Goal: Information Seeking & Learning: Learn about a topic

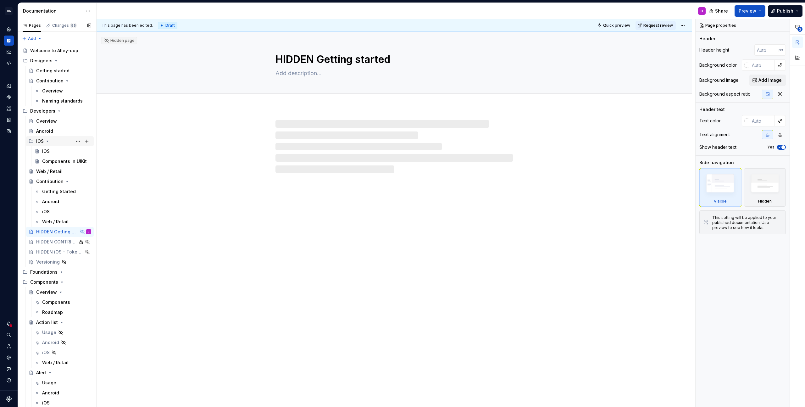
click at [47, 142] on icon "Page tree" at bounding box center [47, 141] width 5 height 5
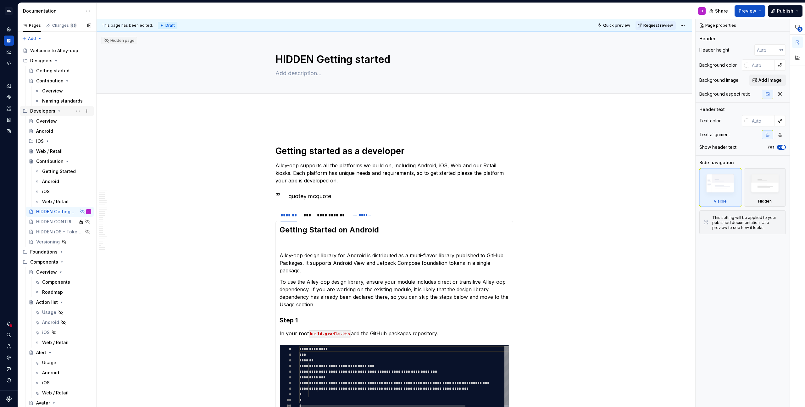
click at [59, 109] on icon "Page tree" at bounding box center [59, 111] width 5 height 5
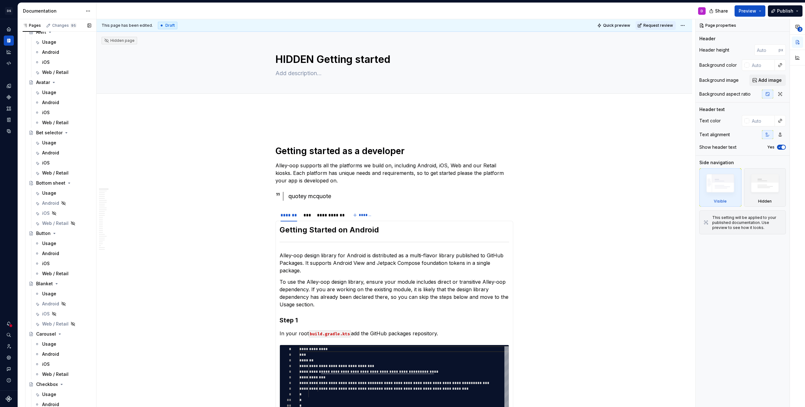
scroll to position [216, 0]
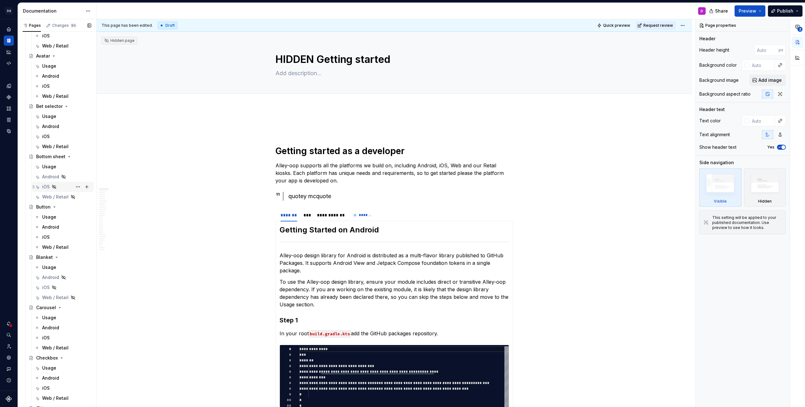
click at [53, 186] on icon "Page tree" at bounding box center [54, 186] width 5 height 5
click at [43, 187] on div "iOS" at bounding box center [46, 187] width 8 height 6
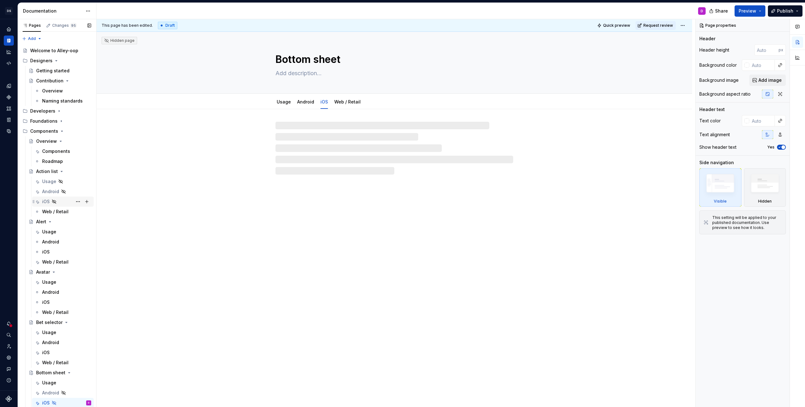
click at [42, 203] on div "iOS" at bounding box center [46, 201] width 8 height 6
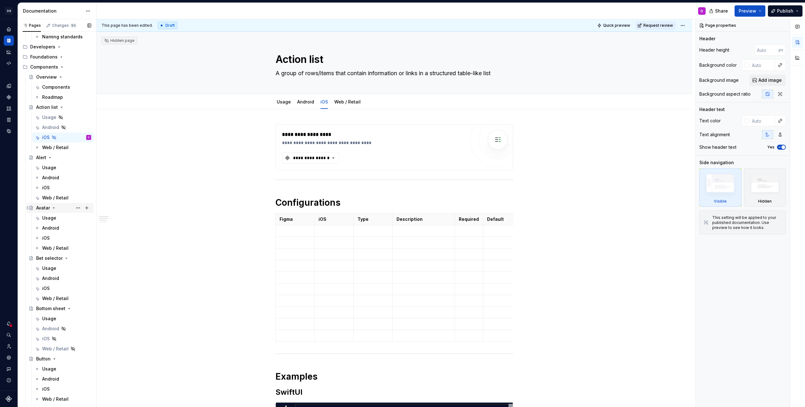
scroll to position [68, 0]
click at [47, 335] on div "iOS" at bounding box center [46, 335] width 8 height 6
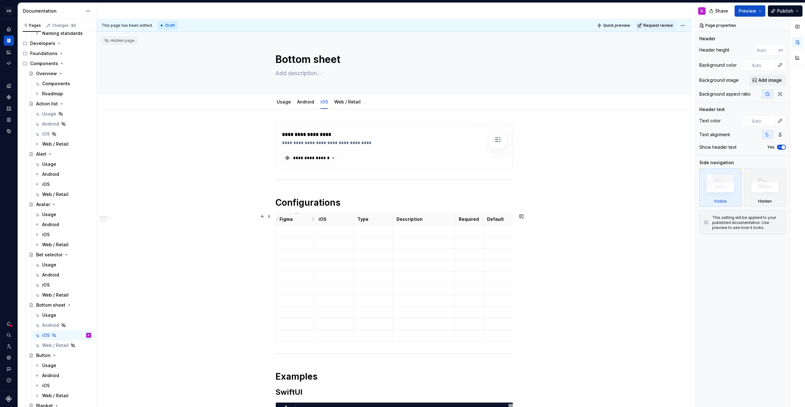
click at [297, 228] on p at bounding box center [295, 231] width 31 height 6
type textarea "*"
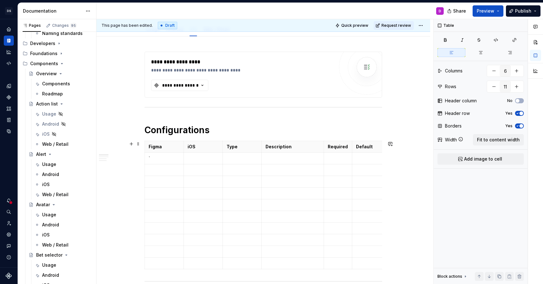
scroll to position [88, 0]
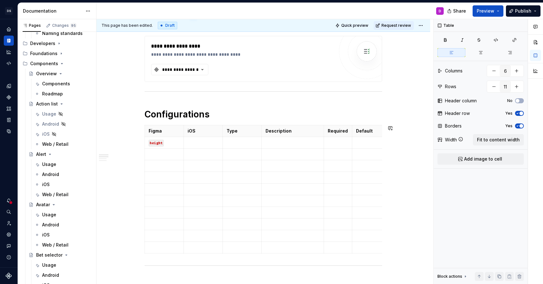
click at [204, 140] on p at bounding box center [203, 142] width 31 height 6
click at [243, 142] on p at bounding box center [242, 142] width 31 height 6
click at [290, 151] on td at bounding box center [293, 149] width 63 height 24
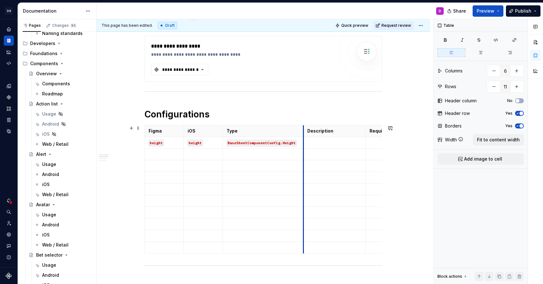
drag, startPoint x: 263, startPoint y: 132, endPoint x: 305, endPoint y: 132, distance: 41.8
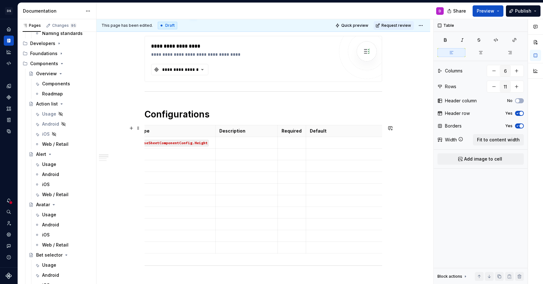
scroll to position [0, 93]
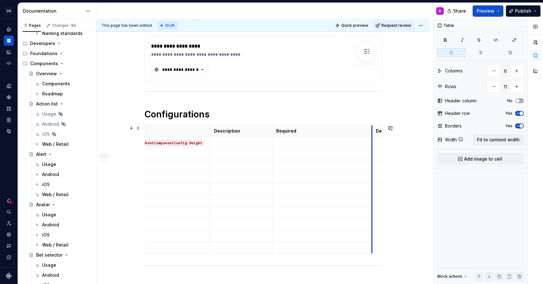
drag, startPoint x: 303, startPoint y: 129, endPoint x: 375, endPoint y: 128, distance: 71.4
click at [375, 128] on th "Default" at bounding box center [412, 131] width 81 height 12
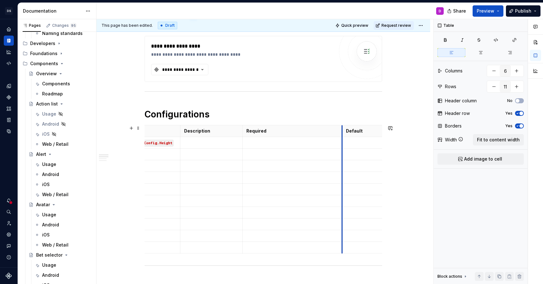
scroll to position [0, 130]
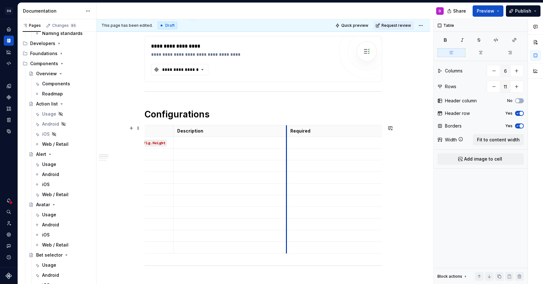
drag, startPoint x: 236, startPoint y: 130, endPoint x: 288, endPoint y: 130, distance: 51.9
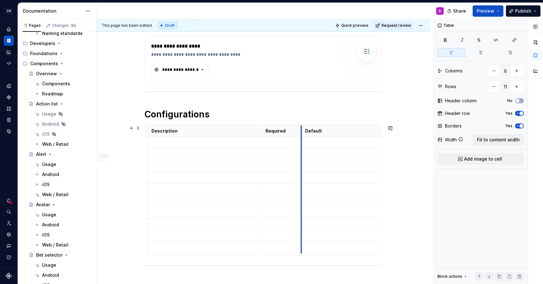
scroll to position [0, 155]
drag, startPoint x: 303, startPoint y: 132, endPoint x: 241, endPoint y: 134, distance: 62.0
click at [241, 134] on tr "Figma iOS Type Description Required Default" at bounding box center [186, 131] width 392 height 12
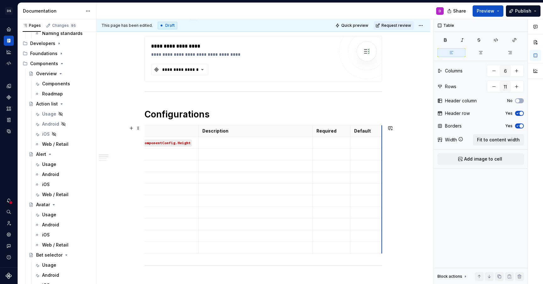
scroll to position [0, 104]
drag, startPoint x: 384, startPoint y: 130, endPoint x: 333, endPoint y: 131, distance: 50.3
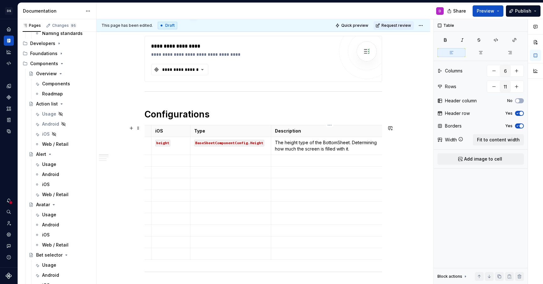
scroll to position [0, 0]
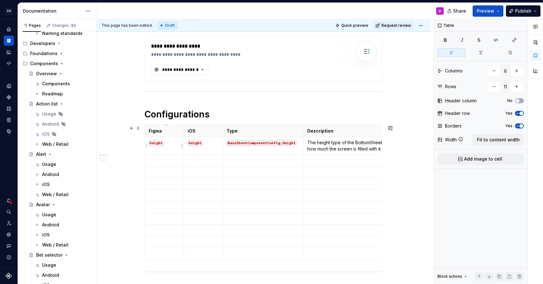
click at [162, 153] on td "height" at bounding box center [164, 146] width 39 height 18
click at [161, 159] on p at bounding box center [164, 160] width 31 height 6
click at [213, 163] on p at bounding box center [203, 160] width 31 height 6
click at [175, 162] on code "headerTitle" at bounding box center [162, 161] width 26 height 7
drag, startPoint x: 175, startPoint y: 162, endPoint x: 146, endPoint y: 162, distance: 29.2
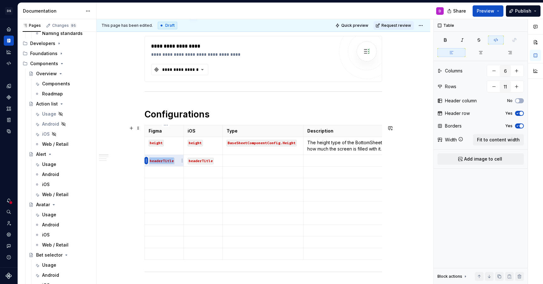
click at [146, 162] on body "DS Alley-oop D Dataset alley-oop Documentation D Share Preview Publish Pages Ch…" at bounding box center [271, 142] width 543 height 284
click at [233, 159] on p at bounding box center [263, 160] width 73 height 6
click at [338, 165] on td at bounding box center [360, 161] width 114 height 12
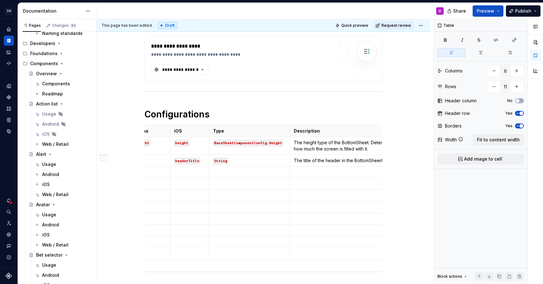
scroll to position [0, 14]
click at [357, 161] on p "The title of the header in the BottomSheet." at bounding box center [347, 160] width 107 height 6
click at [325, 161] on p "The title of the header in the ." at bounding box center [347, 160] width 107 height 6
click at [349, 161] on p "The title of the header in the ." at bounding box center [347, 160] width 107 height 6
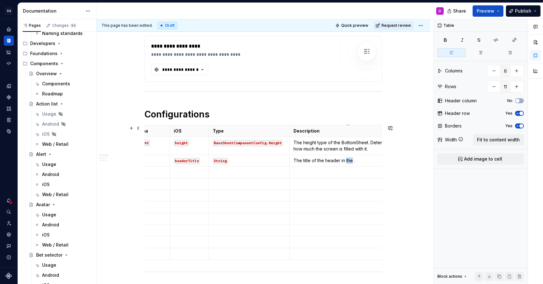
click at [349, 161] on p "The title of the header in the ." at bounding box center [347, 160] width 107 height 6
click at [327, 160] on p "The title of the header." at bounding box center [347, 160] width 107 height 6
click at [374, 159] on p "The title of the BottomSheet header." at bounding box center [347, 160] width 107 height 6
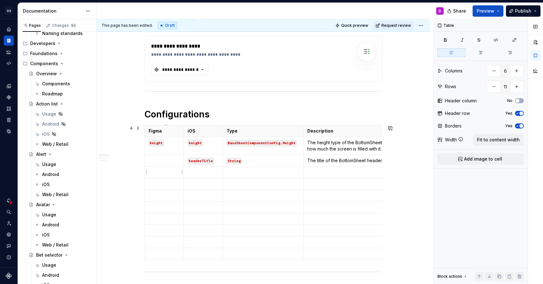
click at [168, 173] on p at bounding box center [164, 172] width 31 height 6
click at [202, 175] on p at bounding box center [203, 172] width 31 height 6
click at [247, 177] on td at bounding box center [263, 175] width 81 height 18
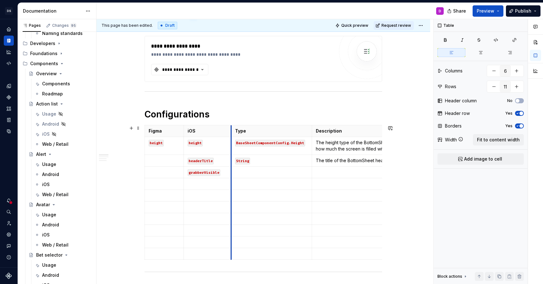
drag, startPoint x: 225, startPoint y: 127, endPoint x: 234, endPoint y: 127, distance: 8.5
click at [234, 127] on th "Type" at bounding box center [271, 131] width 81 height 12
click at [340, 174] on p at bounding box center [369, 172] width 107 height 6
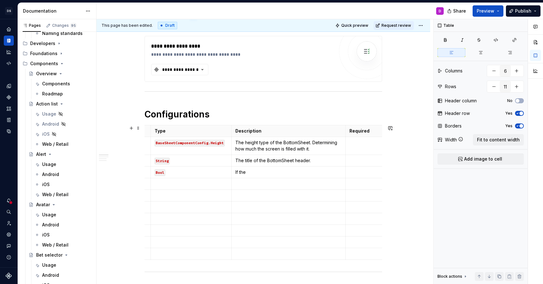
scroll to position [0, 86]
click at [296, 160] on p "The title of the BottomSheet header." at bounding box center [284, 160] width 107 height 6
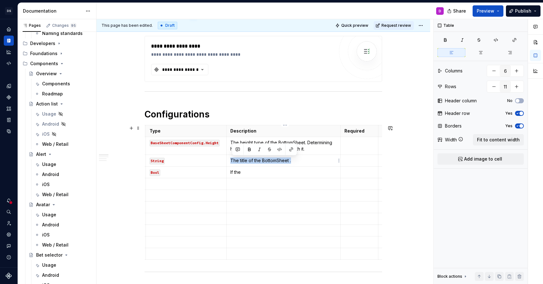
drag, startPoint x: 265, startPoint y: 160, endPoint x: 231, endPoint y: 160, distance: 34.0
click at [231, 160] on td "The title of the BottomSheet ." at bounding box center [283, 161] width 114 height 12
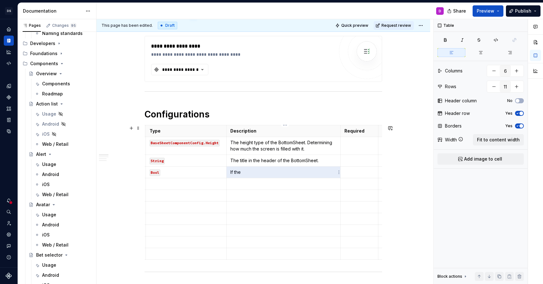
drag, startPoint x: 245, startPoint y: 172, endPoint x: 233, endPoint y: 172, distance: 12.0
click at [233, 172] on p "If the" at bounding box center [284, 172] width 107 height 6
drag, startPoint x: 231, startPoint y: 172, endPoint x: 249, endPoint y: 172, distance: 18.2
click at [249, 172] on td "If the" at bounding box center [283, 172] width 114 height 12
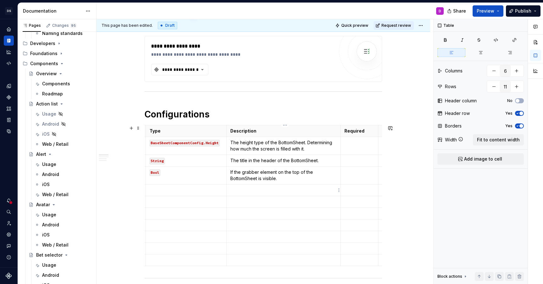
click at [248, 191] on p at bounding box center [284, 190] width 107 height 6
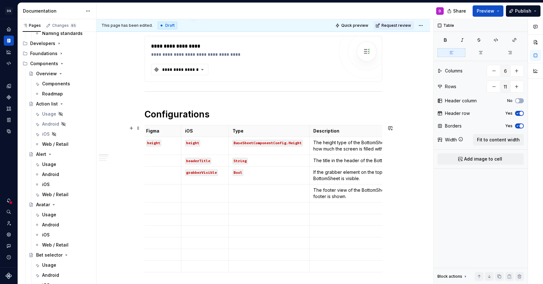
scroll to position [0, 2]
click at [347, 204] on p at bounding box center [367, 201] width 107 height 6
click at [171, 189] on p at bounding box center [162, 190] width 31 height 6
click at [208, 189] on p at bounding box center [206, 190] width 40 height 6
click at [265, 191] on p at bounding box center [269, 190] width 73 height 6
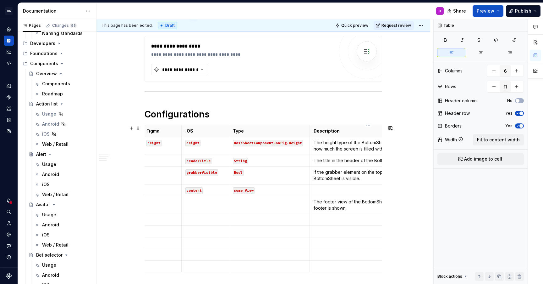
click at [340, 187] on p at bounding box center [367, 190] width 107 height 6
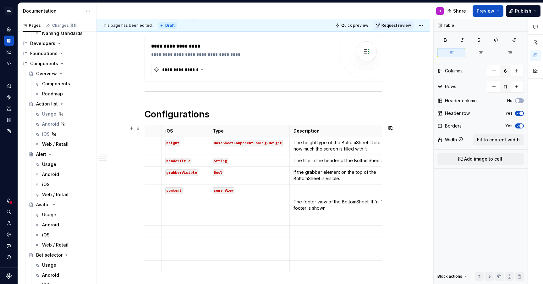
scroll to position [0, 23]
click at [349, 201] on p "The footer view of the BottomSheet. If `nil` no footer is shown." at bounding box center [346, 204] width 107 height 13
copy p "BottomSheet"
click at [335, 188] on p "The content within the" at bounding box center [346, 190] width 107 height 6
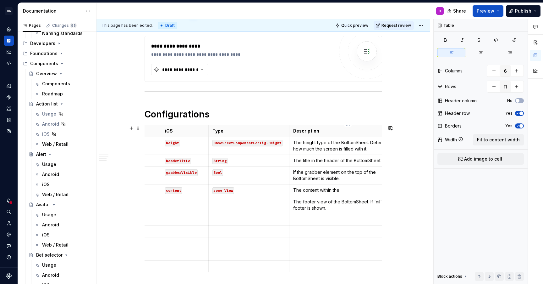
click at [344, 188] on p "The content within the" at bounding box center [346, 190] width 107 height 6
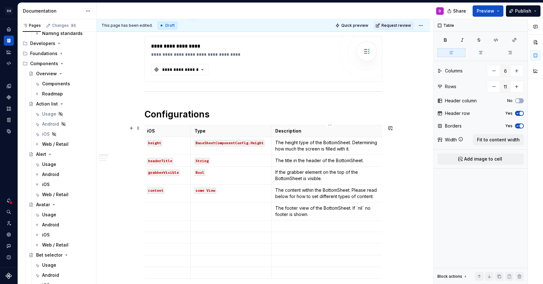
scroll to position [0, 113]
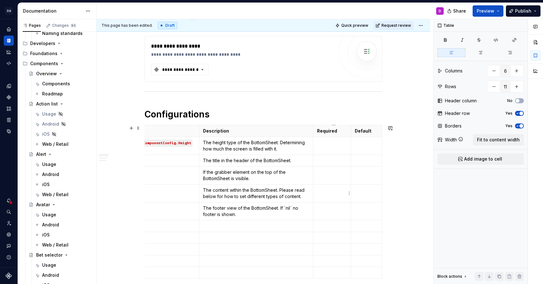
click at [339, 193] on td at bounding box center [333, 193] width 38 height 18
click at [283, 98] on div "**********" at bounding box center [264, 217] width 238 height 362
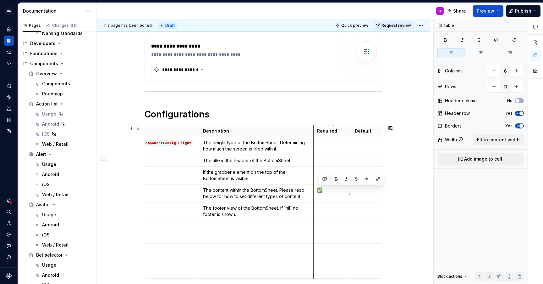
drag, startPoint x: 326, startPoint y: 189, endPoint x: 316, endPoint y: 189, distance: 10.7
click at [316, 189] on td "✅" at bounding box center [333, 193] width 38 height 18
copy p "✅"
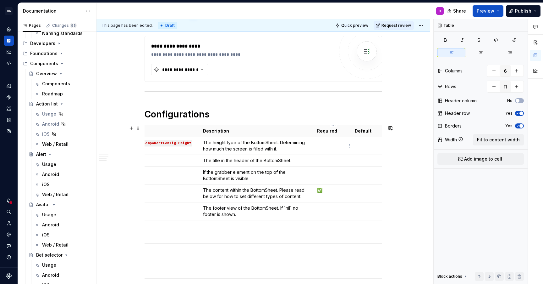
click at [336, 142] on p at bounding box center [332, 142] width 30 height 6
click at [331, 158] on p at bounding box center [332, 160] width 30 height 6
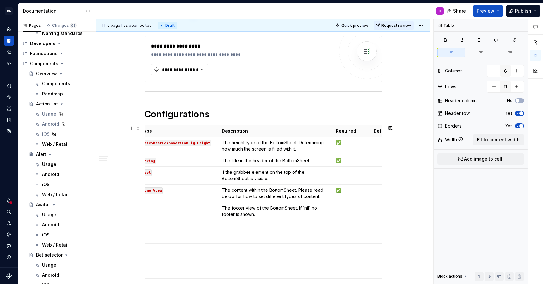
scroll to position [0, 54]
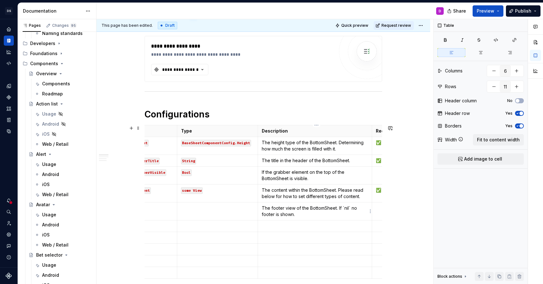
click at [351, 208] on p "The footer view of the BottomSheet. If `nil` no footer is shown." at bounding box center [315, 211] width 107 height 13
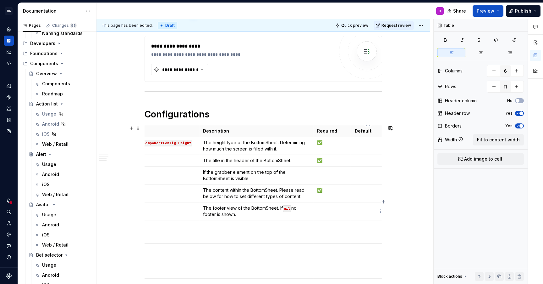
click at [366, 211] on td at bounding box center [366, 211] width 31 height 18
click at [360, 171] on p at bounding box center [366, 172] width 23 height 6
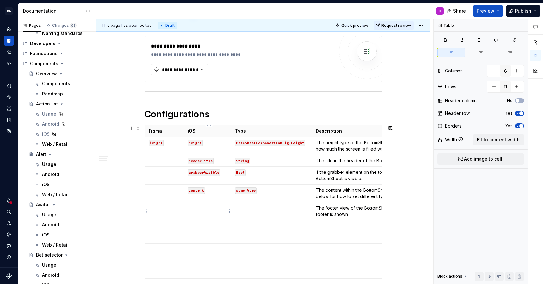
click at [212, 211] on p at bounding box center [208, 208] width 40 height 6
click at [262, 209] on p at bounding box center [271, 208] width 73 height 6
click at [285, 229] on td at bounding box center [271, 226] width 81 height 12
type textarea "*"
click at [165, 233] on td at bounding box center [164, 238] width 39 height 12
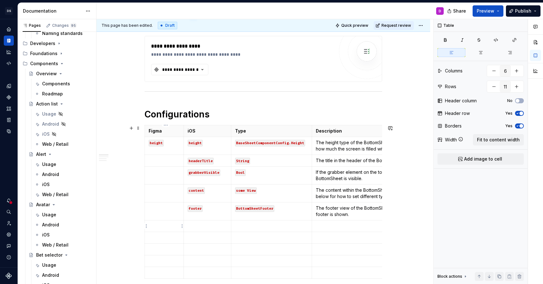
click at [159, 225] on p at bounding box center [164, 226] width 31 height 6
click at [147, 225] on html "DS Alley-oop D Dataset alley-oop Documentation D Share Preview Publish Pages Ch…" at bounding box center [271, 142] width 543 height 284
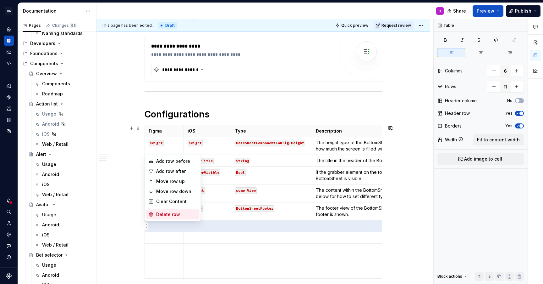
click at [156, 214] on div "Delete row" at bounding box center [176, 214] width 41 height 6
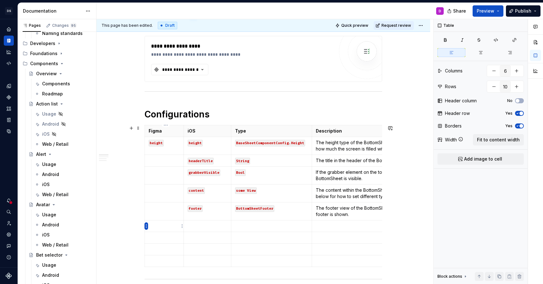
click at [146, 225] on html "DS Alley-oop D Dataset alley-oop Documentation D Share Preview Publish Pages Ch…" at bounding box center [271, 142] width 543 height 284
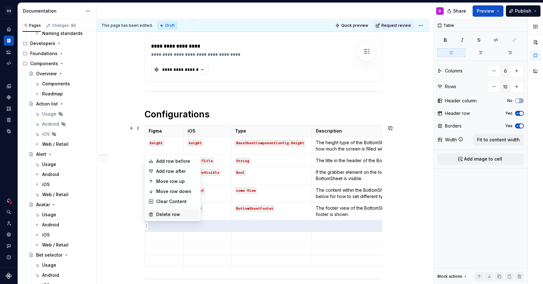
click at [154, 212] on div "Delete row" at bounding box center [172, 214] width 53 height 10
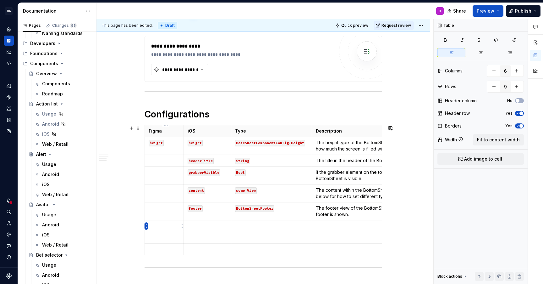
click at [146, 227] on html "DS Alley-oop D Dataset alley-oop Documentation D Share Preview Publish Pages Ch…" at bounding box center [271, 142] width 543 height 284
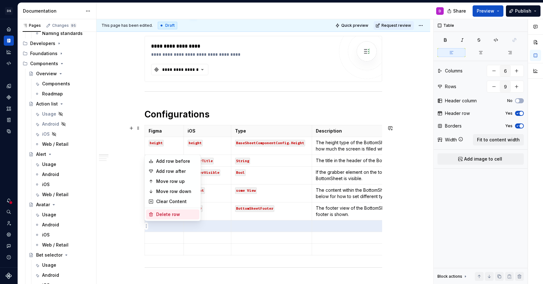
click at [157, 215] on div "Delete row" at bounding box center [176, 214] width 41 height 6
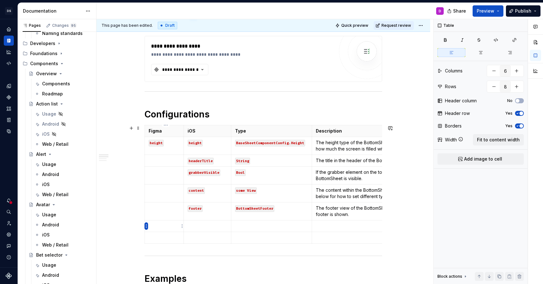
click at [146, 225] on html "DS Alley-oop D Dataset alley-oop Documentation D Share Preview Publish Pages Ch…" at bounding box center [271, 142] width 543 height 284
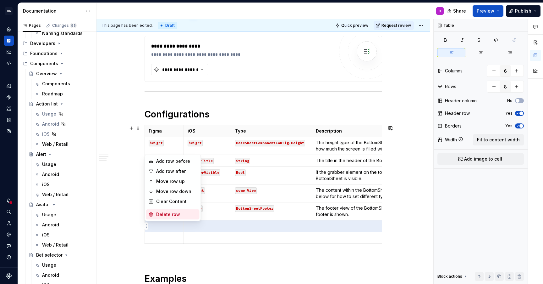
click at [155, 215] on div "Delete row" at bounding box center [172, 214] width 53 height 10
type input "7"
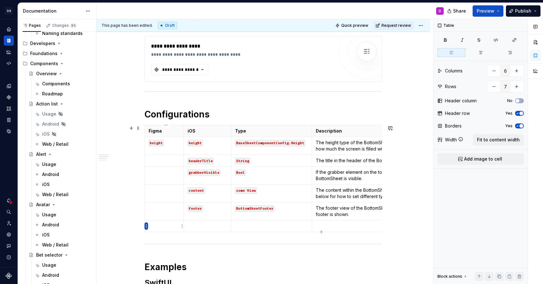
click at [146, 225] on html "DS Alley-oop D Dataset alley-oop Documentation D Share Preview Publish Pages Ch…" at bounding box center [271, 142] width 543 height 284
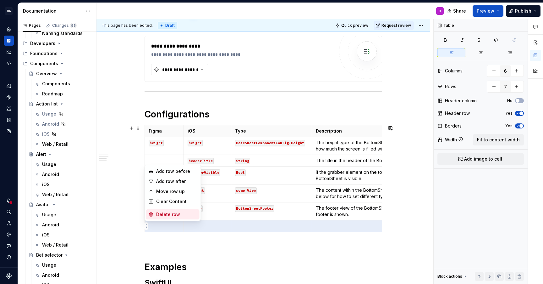
click at [153, 215] on icon at bounding box center [151, 214] width 5 height 5
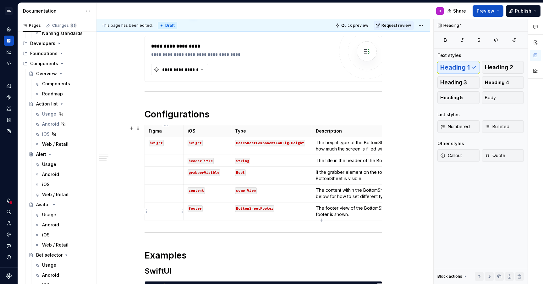
click at [159, 209] on p at bounding box center [164, 208] width 31 height 6
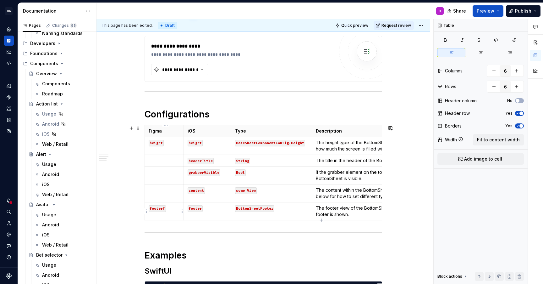
click at [166, 208] on code "footer?" at bounding box center [157, 208] width 17 height 7
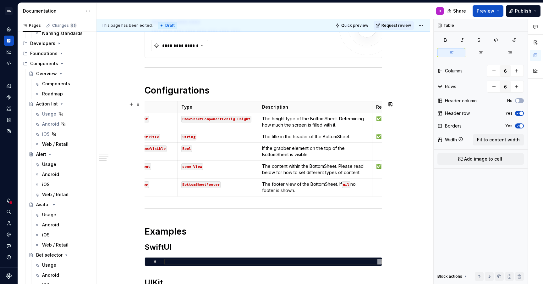
scroll to position [0, 62]
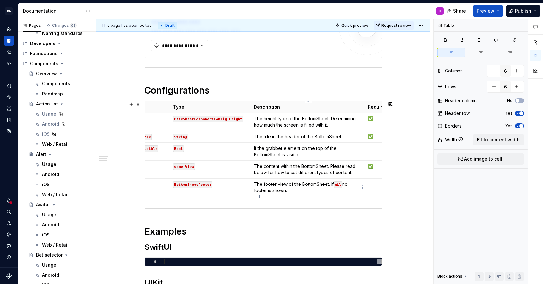
click at [347, 187] on p "The footer view of the BottomSheet. If nil no footer is shown." at bounding box center [307, 187] width 107 height 13
click at [347, 184] on p "The footer view of the BottomSheet. If nil no footer is shown." at bounding box center [307, 187] width 107 height 13
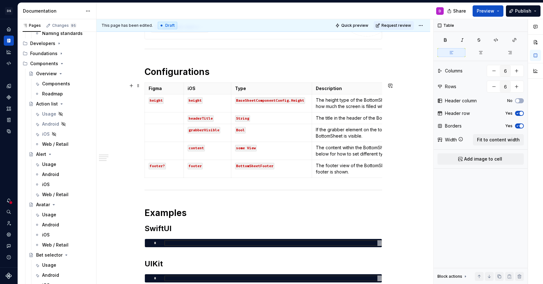
scroll to position [132, 0]
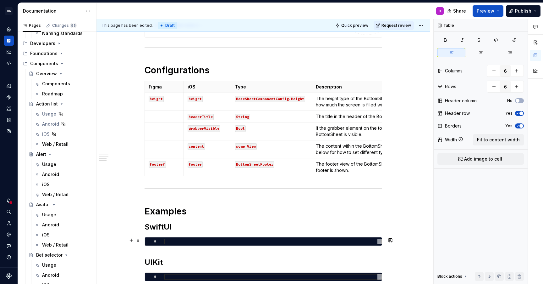
type textarea "*"
click at [184, 240] on div at bounding box center [273, 241] width 218 height 6
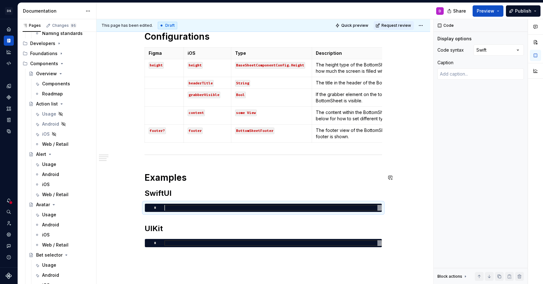
scroll to position [169, 0]
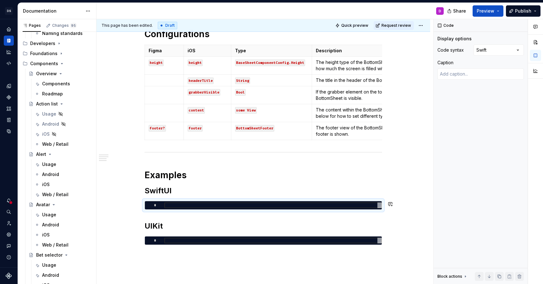
click at [196, 203] on div at bounding box center [273, 205] width 218 height 6
type textarea "**********"
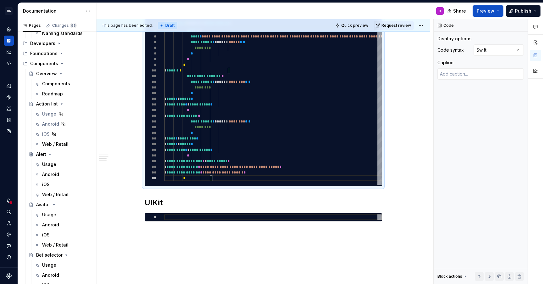
scroll to position [395, 0]
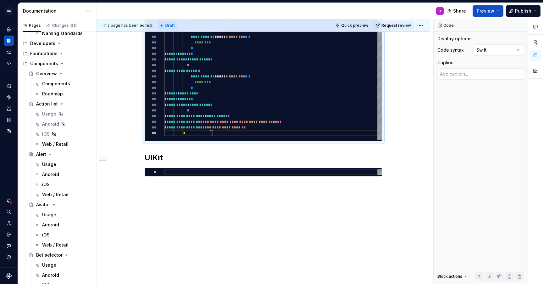
type textarea "*"
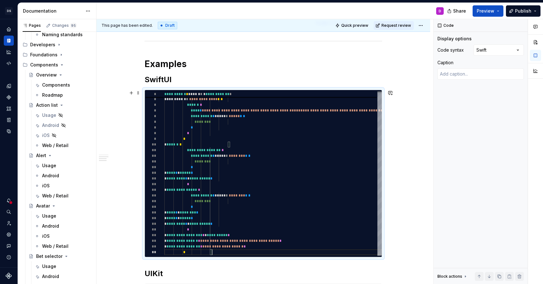
scroll to position [296, 0]
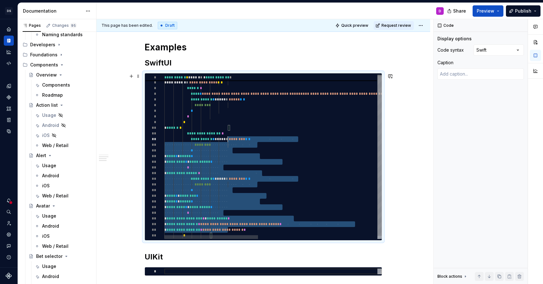
type textarea "**********"
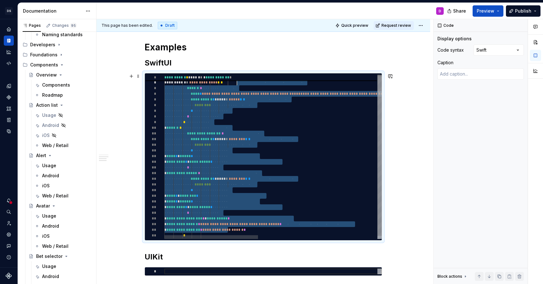
drag, startPoint x: 229, startPoint y: 232, endPoint x: 238, endPoint y: 81, distance: 150.9
click at [238, 81] on div "**********" at bounding box center [411, 158] width 495 height 168
type textarea "*"
type textarea "**********"
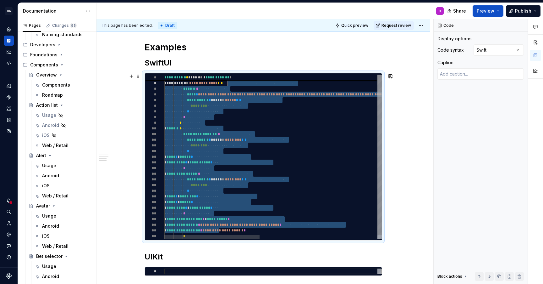
type textarea "*"
type textarea "**********"
type textarea "*"
type textarea "**********"
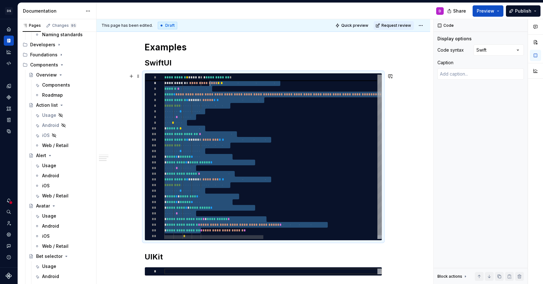
type textarea "*"
type textarea "**********"
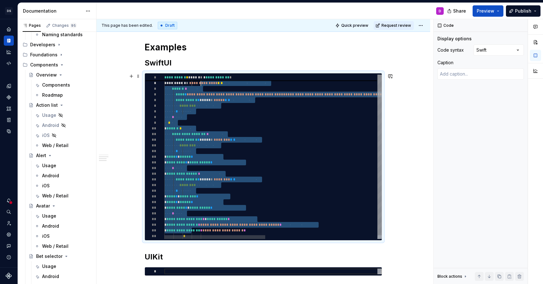
type textarea "*"
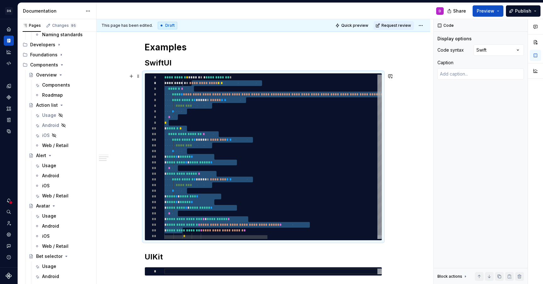
click at [234, 116] on div "**********" at bounding box center [389, 159] width 450 height 168
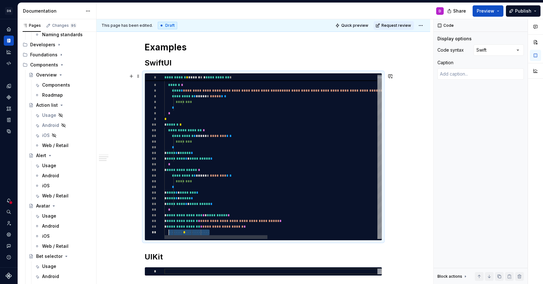
scroll to position [45, 0]
drag, startPoint x: 212, startPoint y: 232, endPoint x: 164, endPoint y: 231, distance: 47.2
click at [164, 231] on div "**********" at bounding box center [389, 155] width 450 height 168
type textarea "**********"
type textarea "*"
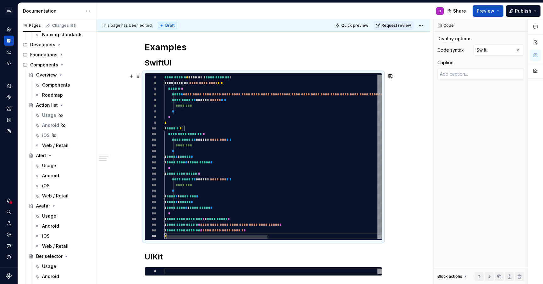
type textarea "**********"
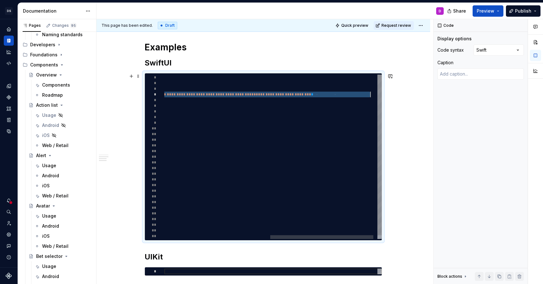
drag, startPoint x: 326, startPoint y: 94, endPoint x: 372, endPoint y: 95, distance: 46.6
click at [372, 95] on div "**********" at bounding box center [166, 159] width 450 height 168
type textarea "*"
type textarea "**********"
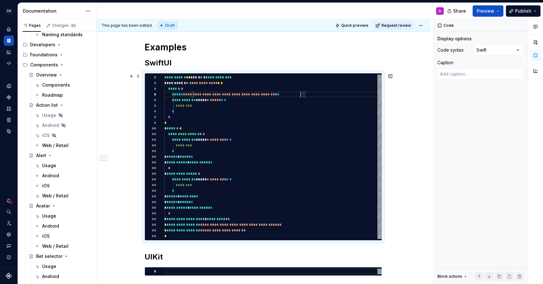
type textarea "*"
type textarea "**********"
type textarea "*"
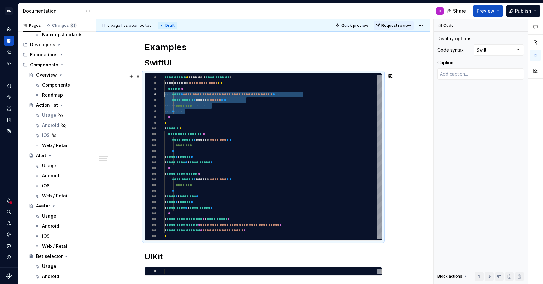
scroll to position [23, 0]
drag, startPoint x: 195, startPoint y: 111, endPoint x: 137, endPoint y: 101, distance: 59.4
click at [164, 101] on div "**********" at bounding box center [273, 157] width 218 height 164
type textarea "**********"
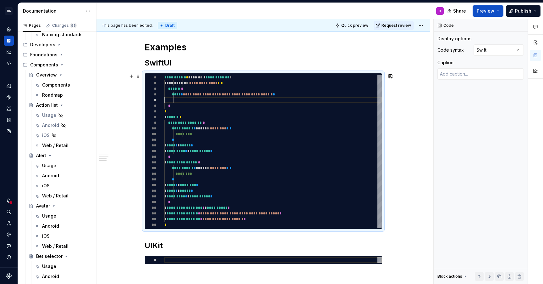
type textarea "*"
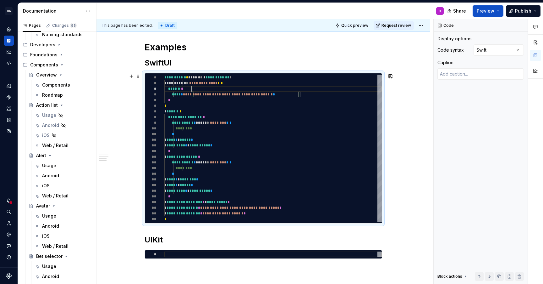
click at [197, 88] on div "**********" at bounding box center [273, 148] width 218 height 147
type textarea "**********"
type textarea "*"
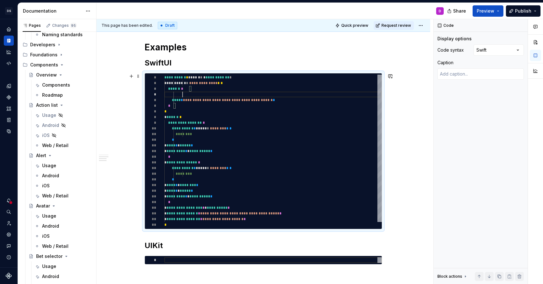
scroll to position [17, 18]
drag, startPoint x: 183, startPoint y: 105, endPoint x: 176, endPoint y: 87, distance: 19.2
click at [175, 87] on div "**********" at bounding box center [273, 151] width 218 height 153
type textarea "**********"
type textarea "*"
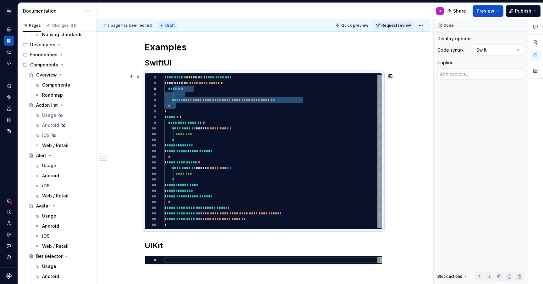
type textarea "**********"
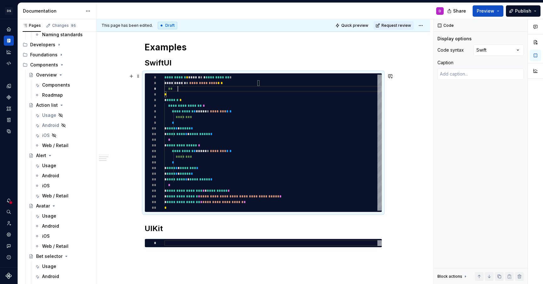
type textarea "*"
type textarea "**********"
type textarea "*"
type textarea "**********"
type textarea "*"
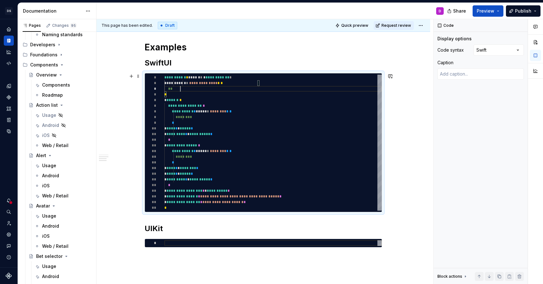
type textarea "**********"
type textarea "*"
type textarea "**********"
type textarea "*"
type textarea "**********"
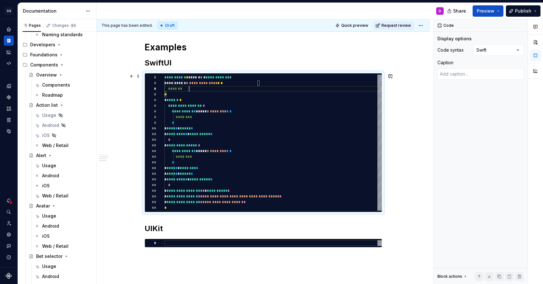
type textarea "*"
type textarea "**********"
type textarea "*"
type textarea "**********"
type textarea "*"
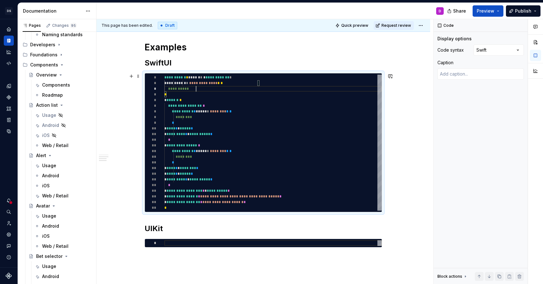
type textarea "**********"
type textarea "*"
type textarea "**********"
type textarea "*"
type textarea "**********"
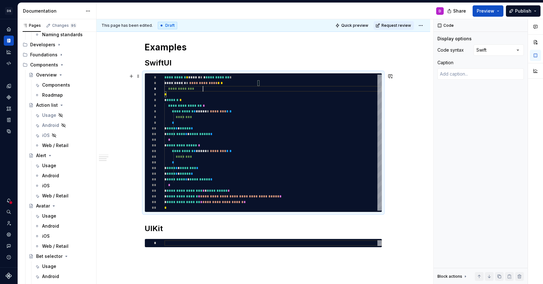
type textarea "*"
type textarea "**********"
type textarea "*"
type textarea "**********"
type textarea "*"
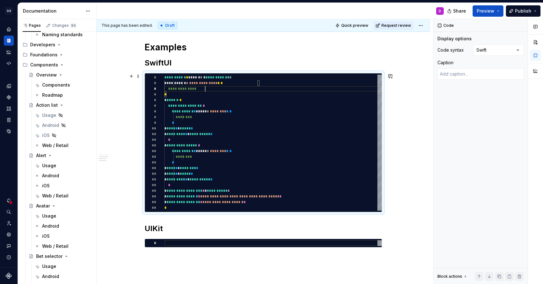
type textarea "**********"
type textarea "*"
type textarea "**********"
type textarea "*"
type textarea "**********"
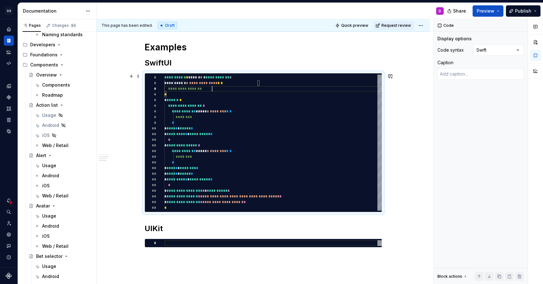
type textarea "*"
type textarea "**********"
type textarea "*"
type textarea "**********"
type textarea "*"
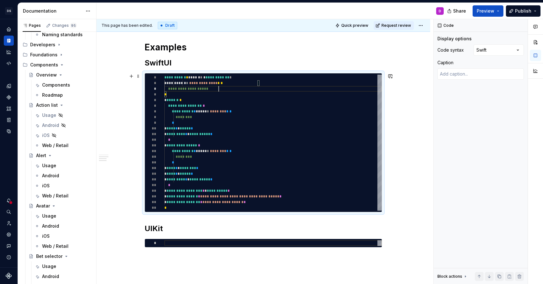
type textarea "**********"
type textarea "*"
type textarea "**********"
type textarea "*"
type textarea "**********"
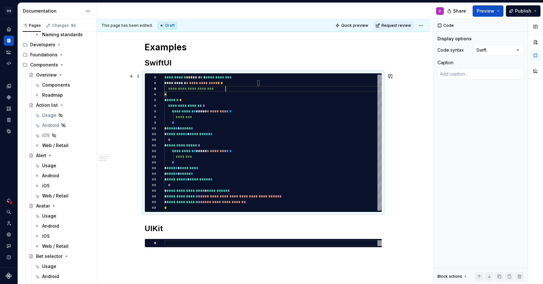
type textarea "*"
type textarea "**********"
type textarea "*"
type textarea "**********"
type textarea "*"
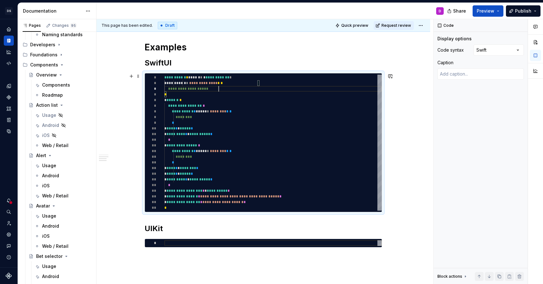
type textarea "**********"
type textarea "*"
type textarea "**********"
type textarea "*"
type textarea "**********"
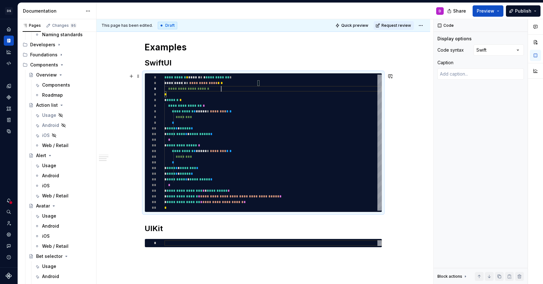
type textarea "*"
type textarea "**********"
type textarea "*"
type textarea "**********"
type textarea "*"
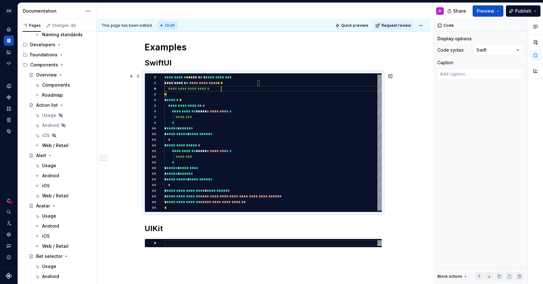
type textarea "**********"
type textarea "*"
type textarea "**********"
click at [183, 93] on div "**********" at bounding box center [273, 143] width 218 height 136
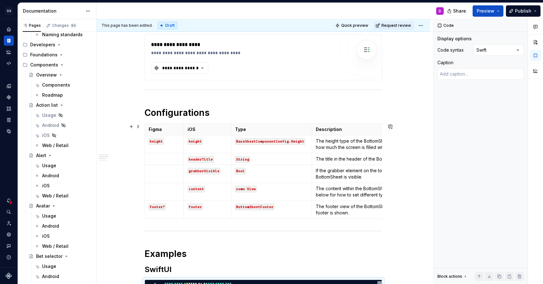
scroll to position [0, 0]
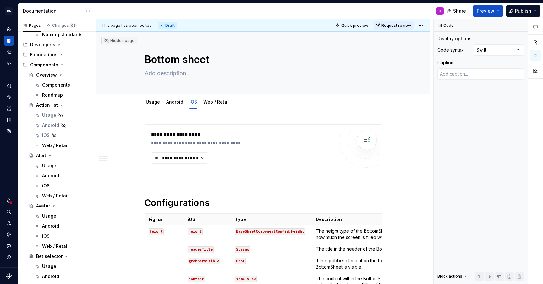
type textarea "*"
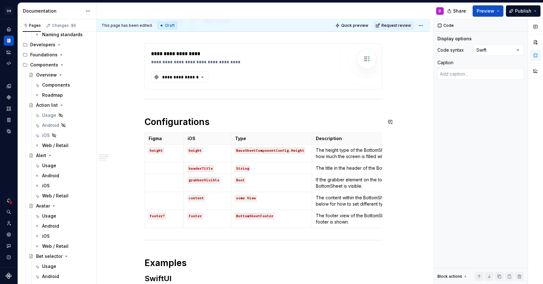
scroll to position [79, 0]
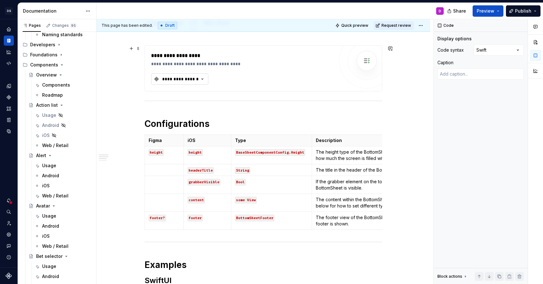
type textarea "**********"
click at [197, 82] on button "**********" at bounding box center [179, 78] width 57 height 11
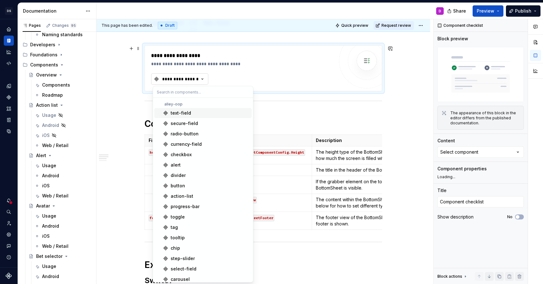
type textarea "*"
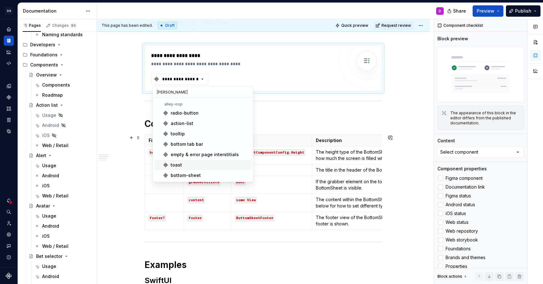
type input "bott"
click at [199, 169] on span "toast" at bounding box center [202, 165] width 97 height 10
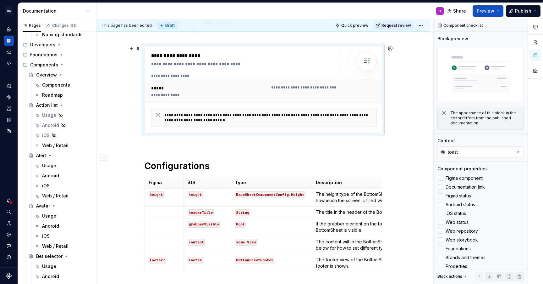
click at [157, 86] on div "*****" at bounding box center [206, 88] width 111 height 6
type textarea "*"
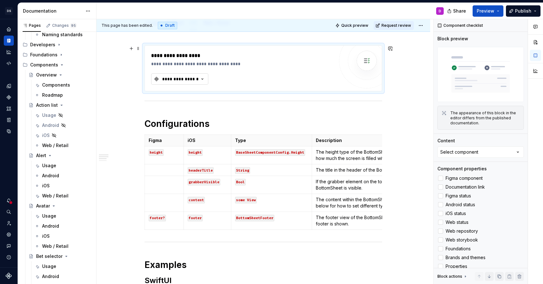
click at [184, 79] on div "**********" at bounding box center [181, 79] width 38 height 6
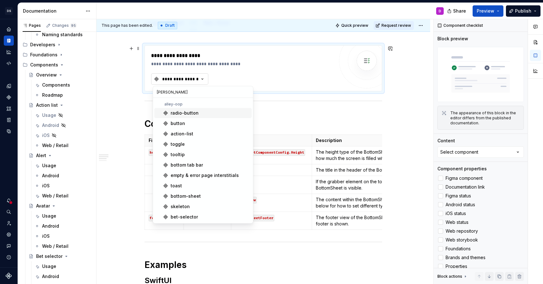
type input "botto"
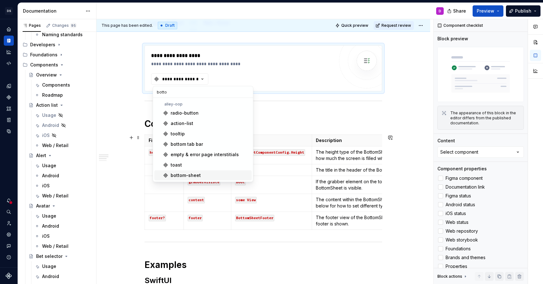
click at [183, 175] on div "bottom-sheet" at bounding box center [186, 175] width 30 height 6
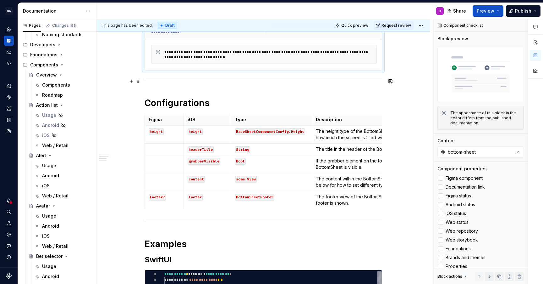
scroll to position [105, 0]
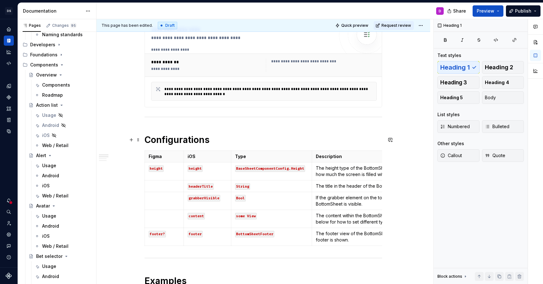
click at [239, 138] on h1 "Configurations" at bounding box center [264, 139] width 238 height 11
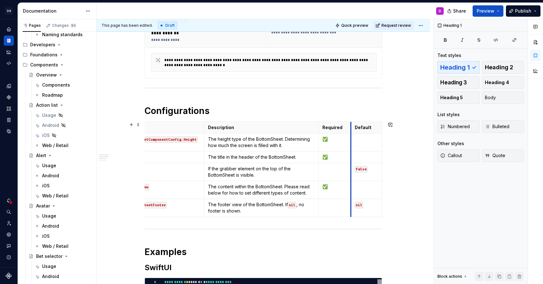
scroll to position [0, 107]
drag, startPoint x: 352, startPoint y: 126, endPoint x: 347, endPoint y: 126, distance: 5.7
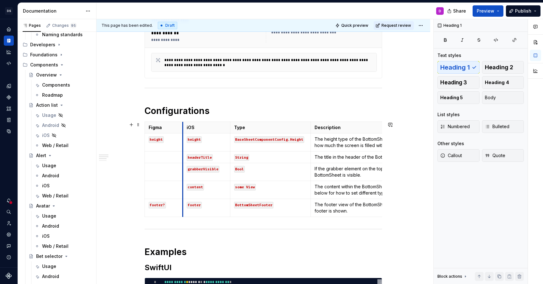
click at [184, 124] on th "iOS" at bounding box center [206, 128] width 47 height 12
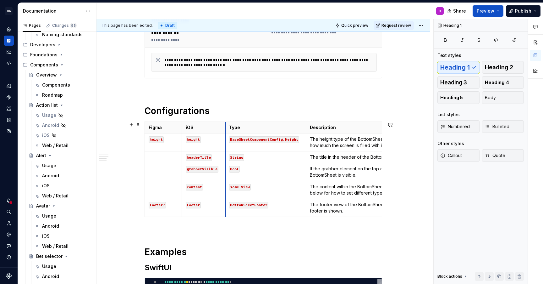
drag, startPoint x: 230, startPoint y: 127, endPoint x: 225, endPoint y: 127, distance: 5.0
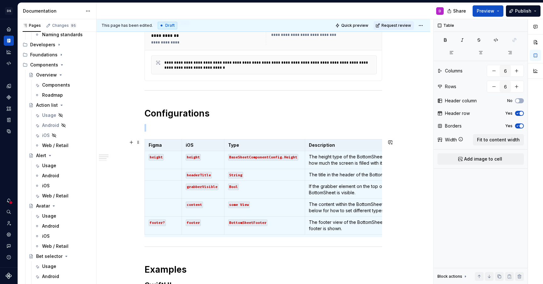
scroll to position [102, 0]
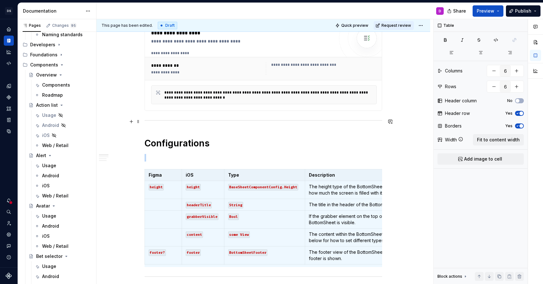
click at [175, 125] on div "**********" at bounding box center [264, 269] width 238 height 492
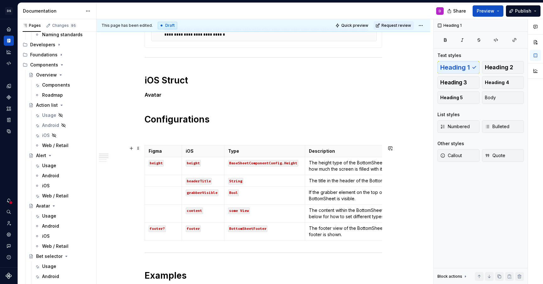
scroll to position [166, 0]
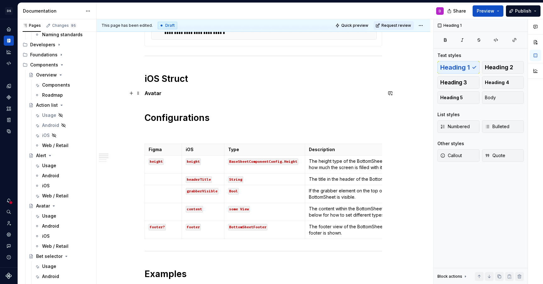
click at [146, 92] on strong "Avatar" at bounding box center [153, 93] width 17 height 6
click at [174, 92] on p "`Avatar" at bounding box center [264, 93] width 238 height 8
click at [88, 136] on button "Page tree" at bounding box center [86, 135] width 9 height 9
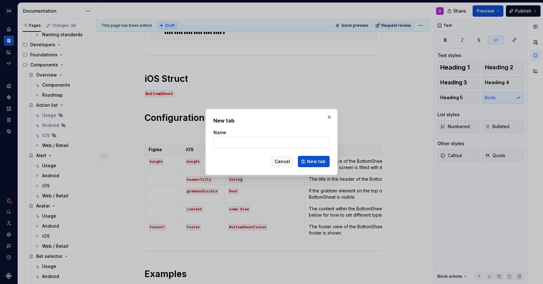
type textarea "*"
type input "BottomSheetFooter"
click at [324, 162] on span "New tab" at bounding box center [316, 161] width 19 height 6
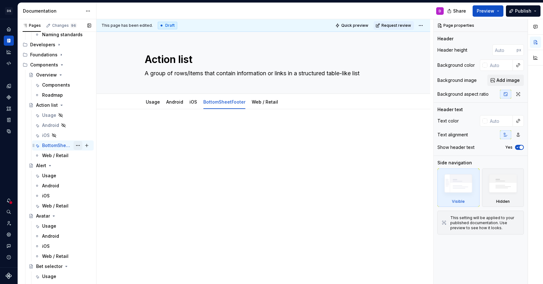
click at [79, 145] on button "Page tree" at bounding box center [78, 145] width 9 height 9
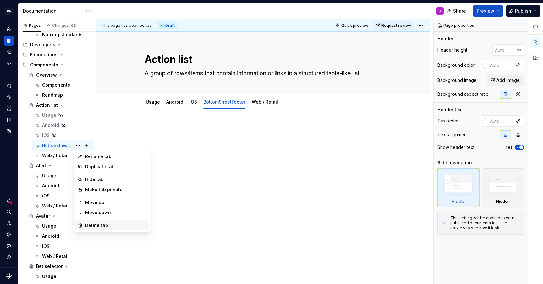
click at [97, 225] on div "Delete tab" at bounding box center [116, 225] width 62 height 6
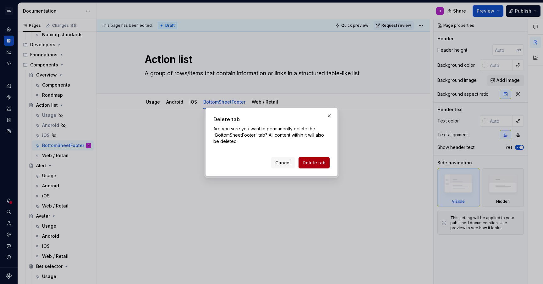
click at [310, 164] on span "Delete tab" at bounding box center [314, 162] width 23 height 6
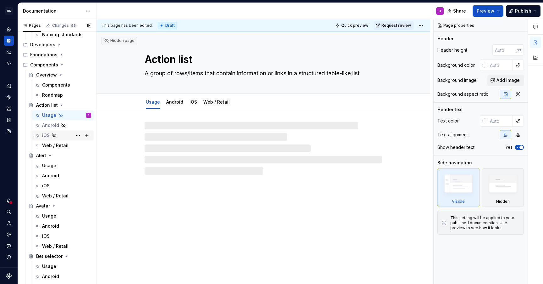
click at [44, 136] on div "iOS" at bounding box center [46, 135] width 8 height 6
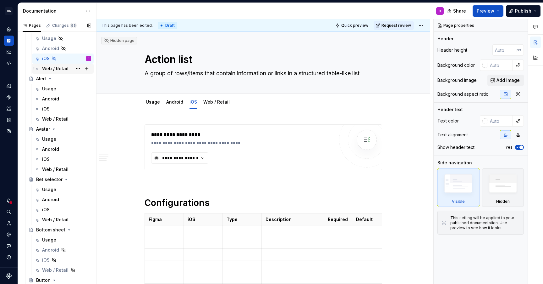
scroll to position [178, 0]
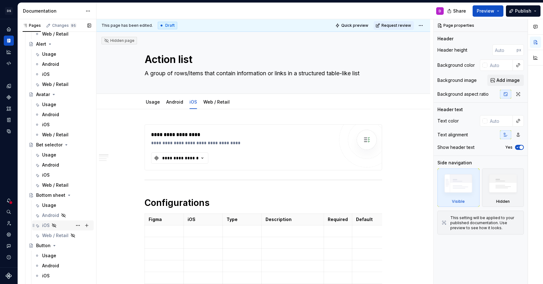
click at [47, 224] on div "iOS" at bounding box center [46, 225] width 8 height 6
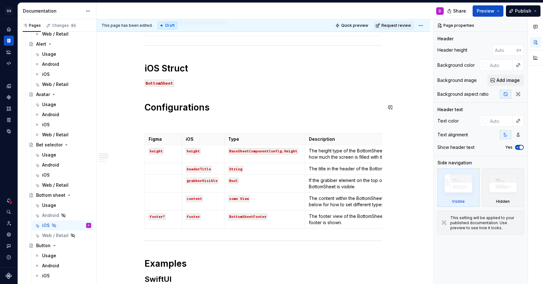
scroll to position [178, 0]
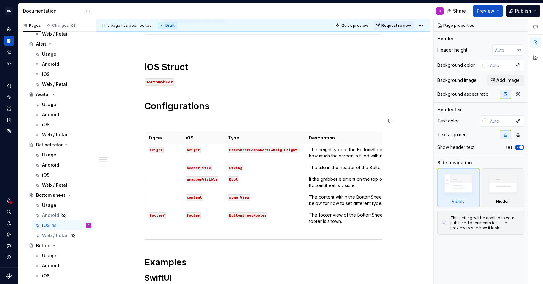
type textarea "*"
click at [211, 118] on p at bounding box center [264, 121] width 238 height 8
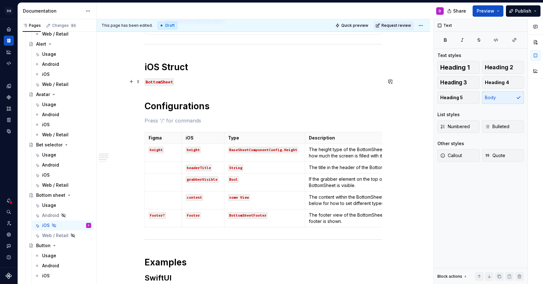
click at [160, 82] on code "BottomSheet" at bounding box center [160, 81] width 30 height 7
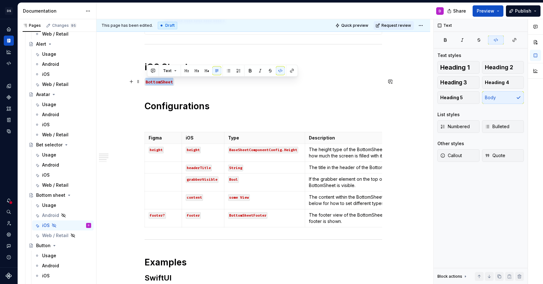
click at [160, 82] on code "BottomSheet" at bounding box center [160, 81] width 30 height 7
copy code "BottomSheet"
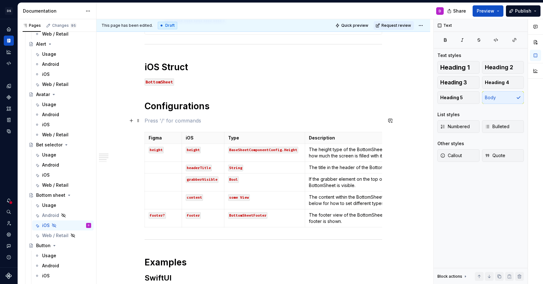
click at [166, 122] on p at bounding box center [264, 121] width 238 height 8
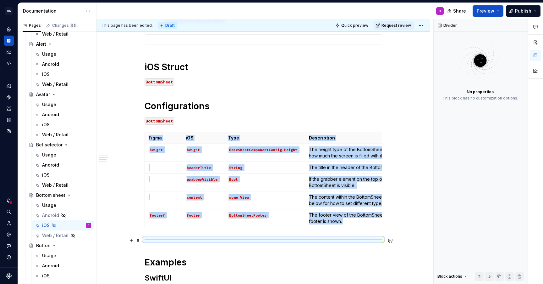
click at [147, 238] on div at bounding box center [264, 239] width 238 height 4
click at [157, 235] on div "**********" at bounding box center [264, 212] width 238 height 531
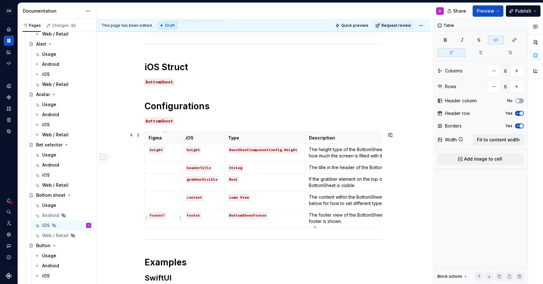
click at [166, 226] on td "footer?" at bounding box center [163, 218] width 37 height 18
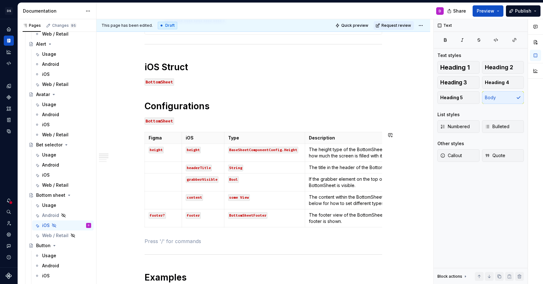
paste div
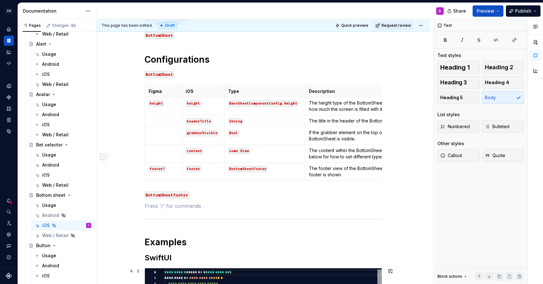
scroll to position [225, 0]
click at [144, 88] on div "**********" at bounding box center [264, 217] width 334 height 665
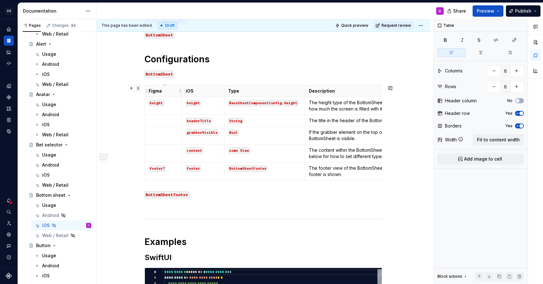
click at [141, 86] on span at bounding box center [138, 88] width 5 height 9
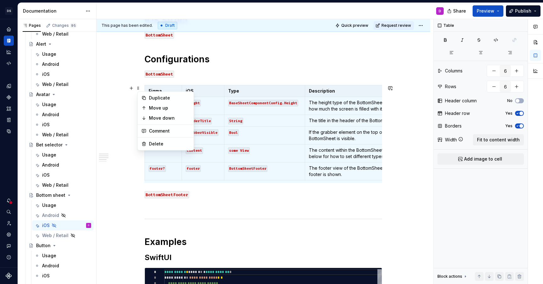
click at [165, 207] on p at bounding box center [264, 206] width 238 height 8
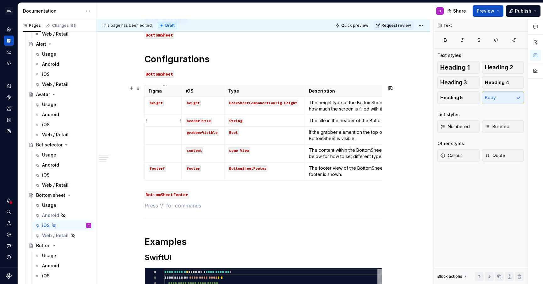
click at [157, 108] on td "height" at bounding box center [163, 106] width 37 height 18
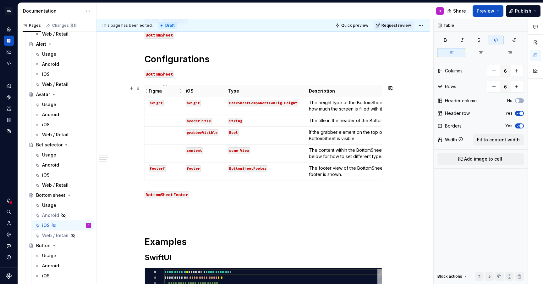
click at [142, 88] on div "**********" at bounding box center [264, 217] width 334 height 665
click at [140, 88] on span at bounding box center [138, 88] width 5 height 9
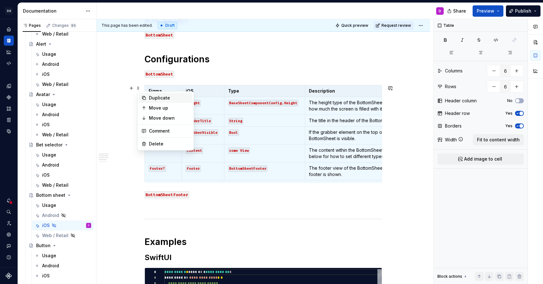
click at [150, 100] on div "Duplicate" at bounding box center [169, 98] width 41 height 6
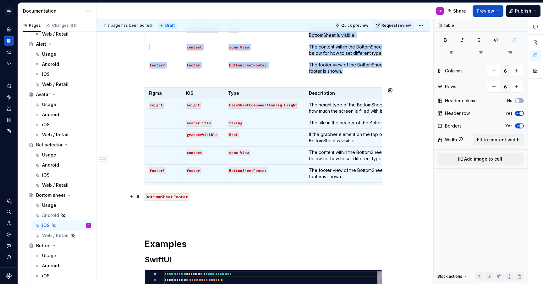
scroll to position [361, 0]
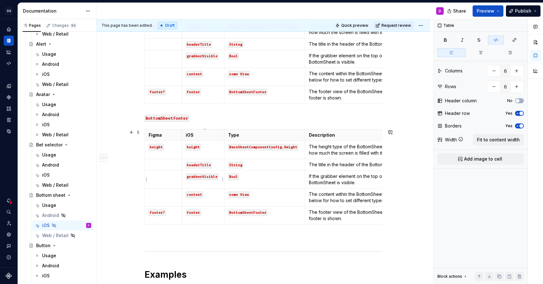
click at [199, 173] on code "grabberVisible" at bounding box center [202, 176] width 33 height 7
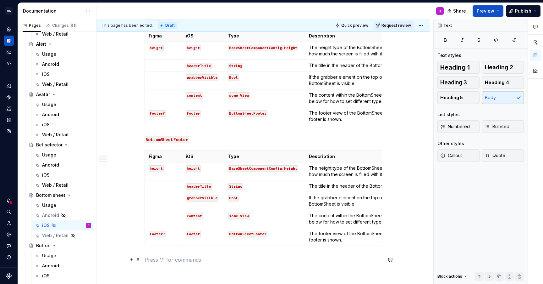
click at [193, 260] on p at bounding box center [264, 260] width 238 height 8
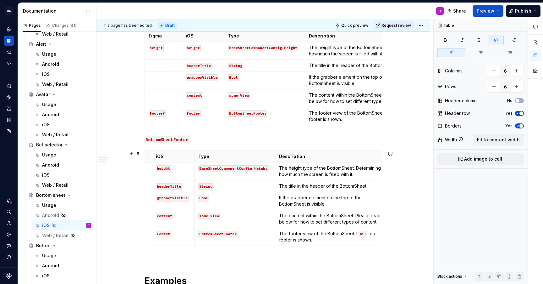
scroll to position [0, 0]
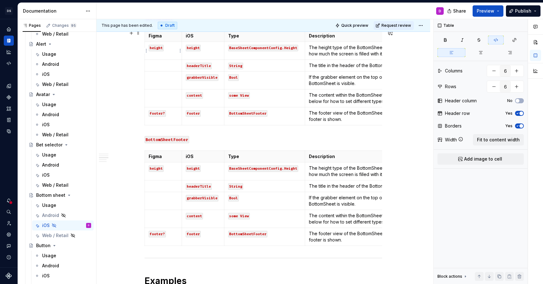
click at [157, 165] on code "height" at bounding box center [156, 168] width 15 height 7
drag, startPoint x: 168, startPoint y: 239, endPoint x: 151, endPoint y: 234, distance: 17.2
click at [151, 234] on td "footer?" at bounding box center [163, 237] width 37 height 18
click at [193, 170] on code "height" at bounding box center [193, 168] width 15 height 7
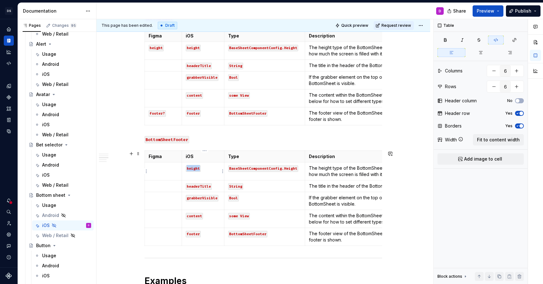
click at [193, 170] on code "height" at bounding box center [193, 168] width 15 height 7
click at [192, 164] on td "button" at bounding box center [203, 171] width 42 height 18
click at [192, 168] on code "button" at bounding box center [193, 168] width 15 height 7
click at [275, 169] on code "BaseSheetComponentConfig.Height" at bounding box center [263, 168] width 70 height 7
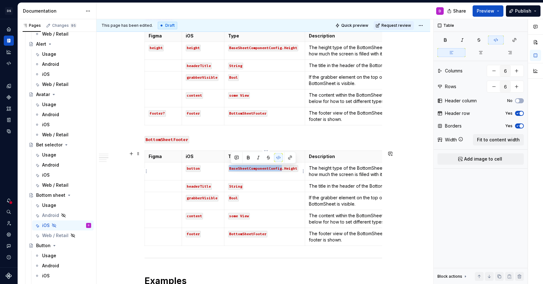
click at [275, 169] on code "BaseSheetComponentConfig.Height" at bounding box center [263, 168] width 70 height 7
click at [238, 169] on code ".Height" at bounding box center [236, 168] width 17 height 7
click at [317, 170] on p "The height type of the BottomSheet. Determining how much the screen is filled w…" at bounding box center [362, 171] width 107 height 13
click at [335, 168] on p "The height type of the BottomSheet. Determining how much the screen is filled w…" at bounding box center [362, 171] width 107 height 13
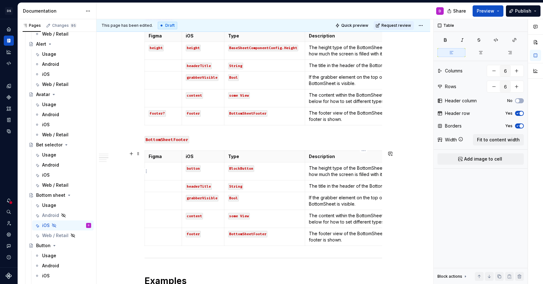
click at [335, 168] on p "The height type of the BottomSheet. Determining how much the screen is filled w…" at bounding box center [362, 171] width 107 height 13
click at [198, 184] on code "headerTitle" at bounding box center [199, 186] width 26 height 7
drag, startPoint x: 213, startPoint y: 187, endPoint x: 188, endPoint y: 187, distance: 24.9
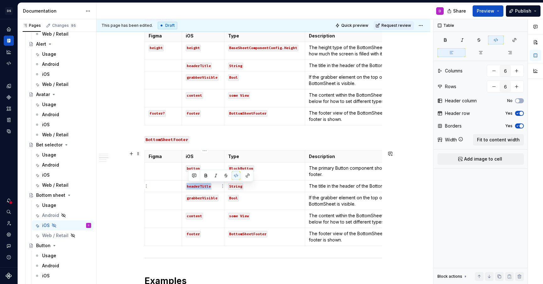
click at [188, 187] on code "headerTitle" at bounding box center [199, 186] width 26 height 7
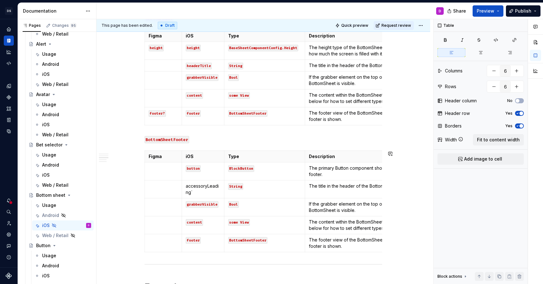
click at [188, 187] on p "accessoryLeading`" at bounding box center [203, 189] width 35 height 13
click at [208, 191] on p "`accessoryLeading`" at bounding box center [203, 189] width 35 height 13
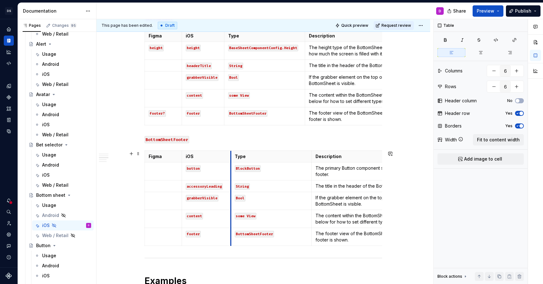
drag, startPoint x: 226, startPoint y: 159, endPoint x: 233, endPoint y: 159, distance: 6.6
click at [233, 159] on th "Type" at bounding box center [271, 157] width 81 height 12
click at [202, 195] on code "grabberVisible" at bounding box center [202, 198] width 33 height 7
click at [187, 198] on td "accessoryTrailing" at bounding box center [206, 201] width 49 height 18
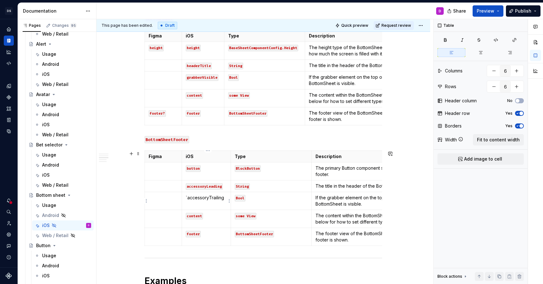
click at [225, 199] on p "`accessoryTrailing" at bounding box center [206, 197] width 41 height 6
click at [199, 217] on code "content" at bounding box center [194, 216] width 17 height 7
click at [187, 217] on p "secondaryButton" at bounding box center [206, 215] width 41 height 6
click at [225, 216] on p "`secondaryButton" at bounding box center [206, 215] width 41 height 6
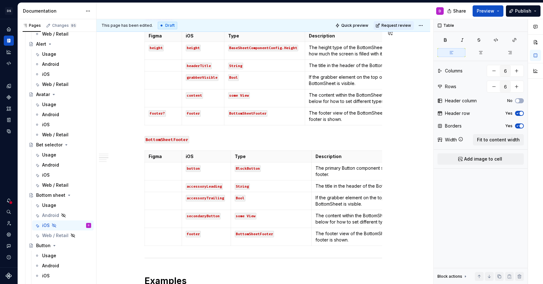
click at [194, 233] on code "footer" at bounding box center [193, 234] width 15 height 7
click at [187, 236] on p "buttonsOrientation" at bounding box center [206, 233] width 41 height 6
click at [227, 233] on p "`buttonsOrientation" at bounding box center [206, 233] width 41 height 6
click at [246, 185] on code "String" at bounding box center [242, 186] width 15 height 7
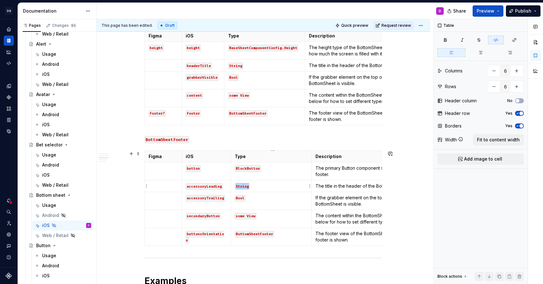
click at [246, 185] on code "String" at bounding box center [242, 186] width 15 height 7
click at [242, 196] on code "Bool" at bounding box center [240, 198] width 11 height 7
click at [253, 213] on code "some View" at bounding box center [246, 216] width 22 height 7
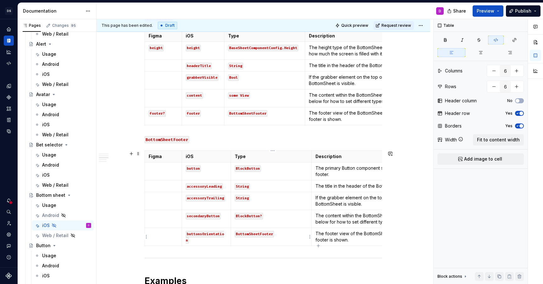
click at [256, 236] on code "BottomSheetFooter" at bounding box center [254, 234] width 39 height 7
click at [256, 235] on code "BottomSheetFooter" at bounding box center [254, 234] width 39 height 7
click at [248, 234] on code "BottomSheetFooter" at bounding box center [254, 234] width 39 height 7
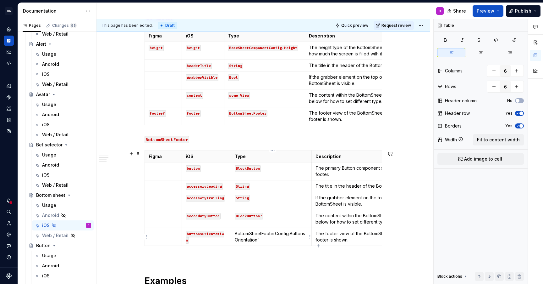
click at [237, 234] on p "BottomSheetFooterConfig.ButtonsOrientation`" at bounding box center [271, 236] width 73 height 13
click at [275, 242] on p "`BottomSheetFooterConfig.ButtonsOrientation`" at bounding box center [271, 236] width 73 height 13
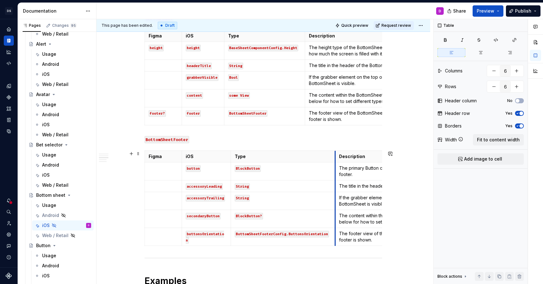
drag, startPoint x: 313, startPoint y: 154, endPoint x: 337, endPoint y: 153, distance: 23.9
click at [337, 153] on th "Description" at bounding box center [393, 157] width 114 height 12
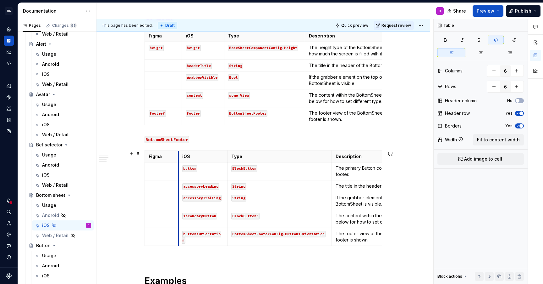
drag, startPoint x: 183, startPoint y: 159, endPoint x: 179, endPoint y: 159, distance: 3.5
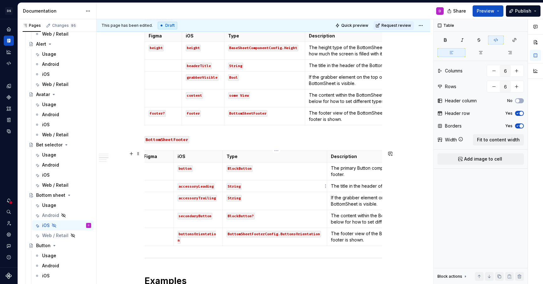
click at [243, 187] on p "String" at bounding box center [275, 186] width 97 height 6
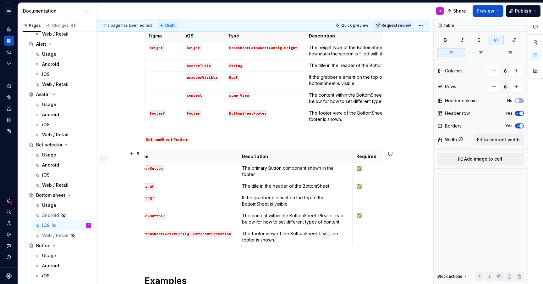
scroll to position [0, 127]
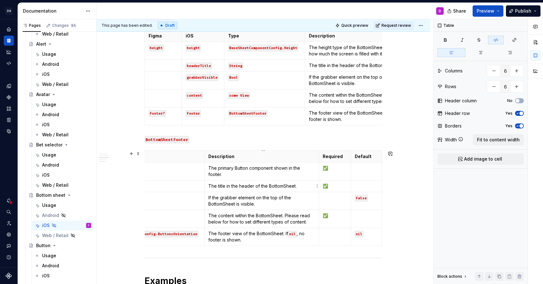
click at [256, 189] on td "The title in the header of the BottomSheet." at bounding box center [262, 186] width 114 height 12
click at [329, 184] on p "✅" at bounding box center [335, 186] width 24 height 6
click at [335, 215] on p "✅" at bounding box center [335, 215] width 24 height 6
click at [358, 184] on p at bounding box center [366, 186] width 23 height 6
click at [363, 196] on code "false" at bounding box center [361, 198] width 13 height 7
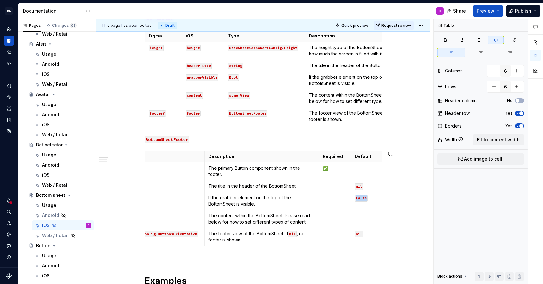
click at [363, 196] on code "false" at bounding box center [361, 198] width 13 height 7
click at [363, 211] on td at bounding box center [366, 219] width 31 height 18
click at [360, 239] on td "nil" at bounding box center [366, 237] width 31 height 18
click at [360, 234] on code "nil" at bounding box center [359, 234] width 8 height 7
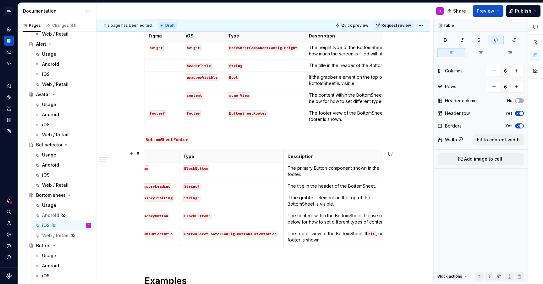
scroll to position [0, 47]
click at [307, 185] on p "The title in the header of the BottomSheet." at bounding box center [342, 186] width 107 height 6
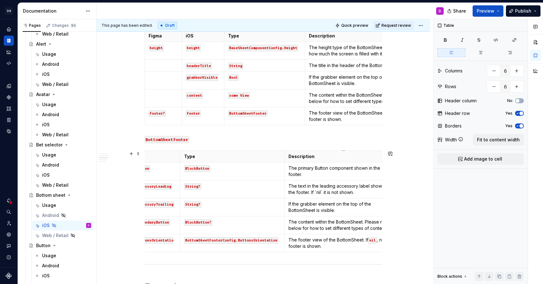
click at [323, 190] on p "The text in the leading accessory label shown in the footer. If `nil` it is not…" at bounding box center [342, 189] width 107 height 13
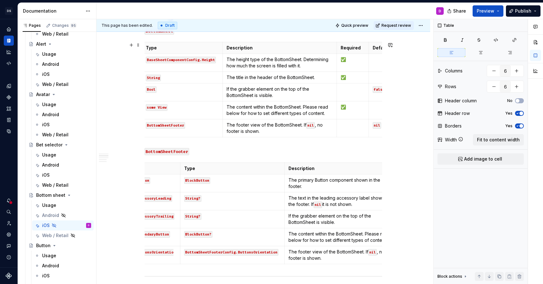
scroll to position [0, 84]
click at [316, 126] on p "The footer view of the BottomSheet. If nil , no footer is shown." at bounding box center [278, 128] width 107 height 13
click at [327, 203] on p "The text in the leading accessory label shown in the footer. If nil it is not s…" at bounding box center [342, 201] width 107 height 13
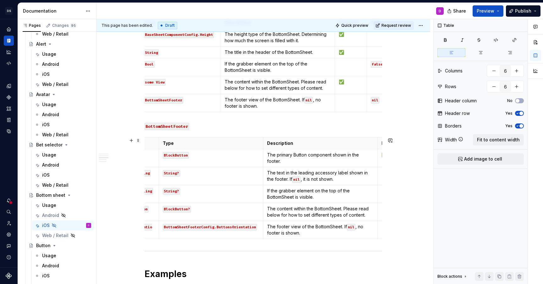
scroll to position [0, 0]
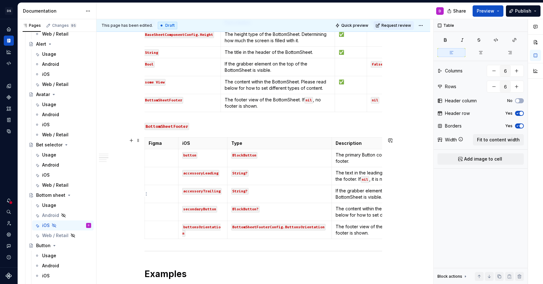
click at [365, 200] on td "If the grabber element on the top of the BottomSheet is visible." at bounding box center [389, 194] width 114 height 18
click at [359, 194] on p "If the grabber element on the top of the BottomSheet is visible." at bounding box center [389, 193] width 107 height 13
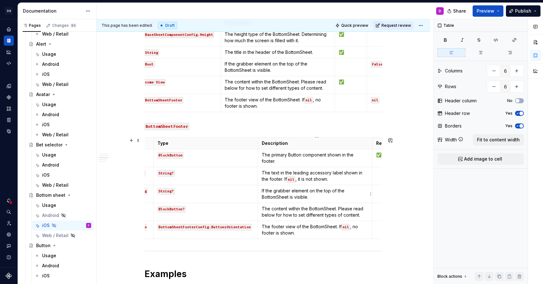
click at [327, 194] on p "If the grabber element on the top of the BottomSheet is visible." at bounding box center [315, 193] width 107 height 13
click at [298, 196] on p "The text in the trailing accessory label shown in the footer. If `nil`, it is n…" at bounding box center [315, 193] width 107 height 13
click at [282, 211] on p "The content within the BottomSheet. Please read below for how to set different …" at bounding box center [315, 211] width 107 height 13
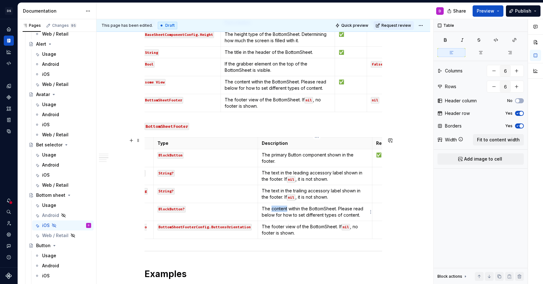
click at [282, 211] on p "The content within the BottomSheet. Please read below for how to set different …" at bounding box center [315, 211] width 107 height 13
click at [292, 216] on p "The secondary Button component shown in the footer. If `nil`, it is not shown." at bounding box center [315, 211] width 107 height 13
click at [292, 230] on p "The footer view of the BottomSheet. If nil , no footer is shown." at bounding box center [315, 229] width 107 height 13
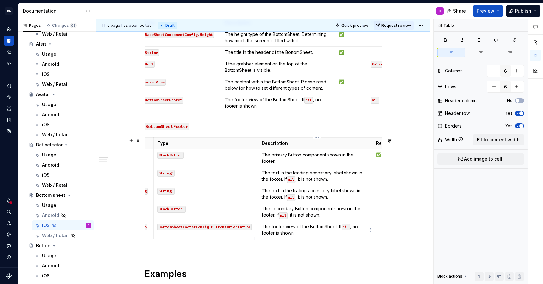
click at [292, 230] on p "The footer view of the BottomSheet. If nil , no footer is shown." at bounding box center [315, 229] width 107 height 13
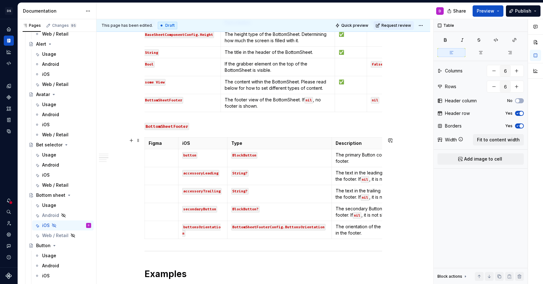
scroll to position [0, 127]
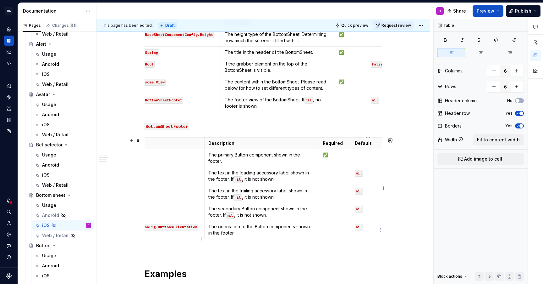
click at [361, 227] on code "nil" at bounding box center [359, 227] width 8 height 7
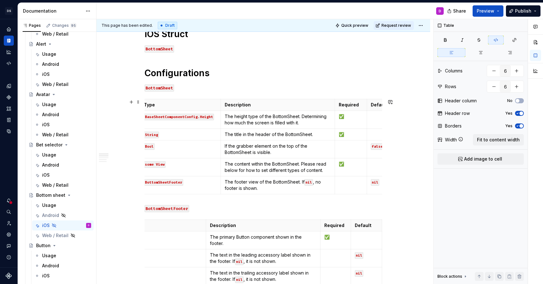
scroll to position [213, 0]
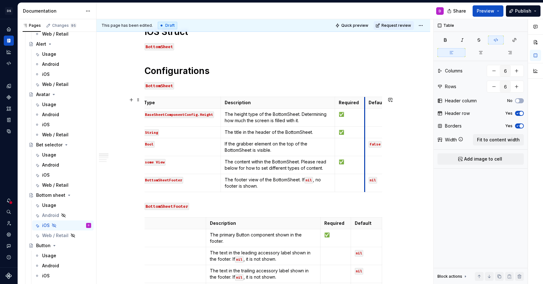
click at [366, 102] on th "Default" at bounding box center [380, 103] width 31 height 12
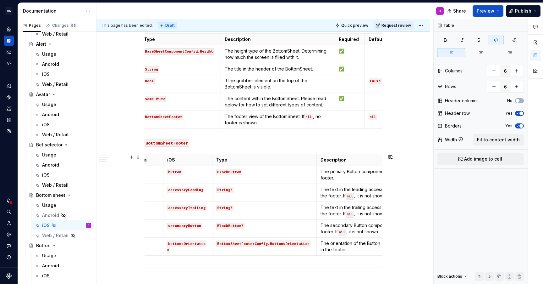
scroll to position [0, 0]
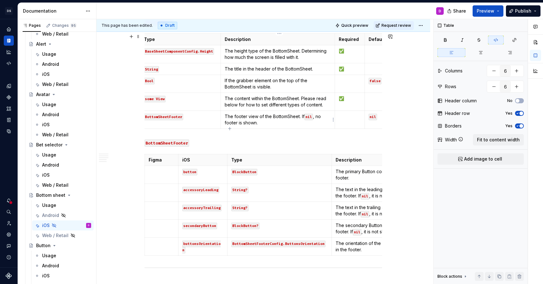
click at [269, 122] on p "The footer view of the BottomSheet. If nil , no footer is shown." at bounding box center [278, 119] width 107 height 13
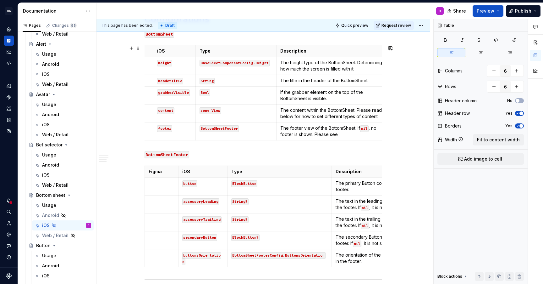
scroll to position [0, 36]
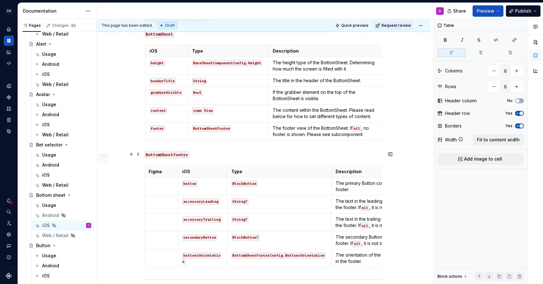
click at [176, 152] on code "BottomSheetFooter" at bounding box center [167, 154] width 45 height 7
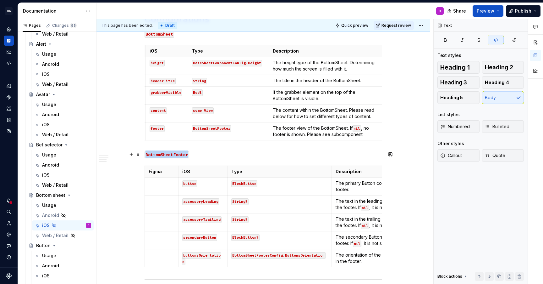
click at [176, 152] on code "BottomSheetFooter" at bounding box center [167, 154] width 45 height 7
copy code "BottomSheetFooter"
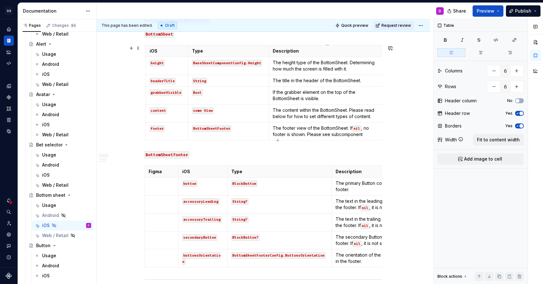
click at [371, 131] on p "The footer view of the BottomSheet. If nil , no footer is shown. Please see sub…" at bounding box center [326, 131] width 107 height 13
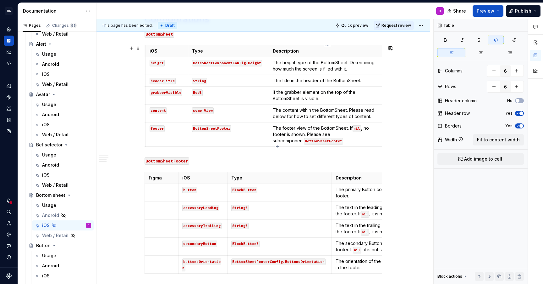
click at [331, 142] on p "The footer view of the BottomSheet. If nil , no footer is shown. Please see sub…" at bounding box center [326, 134] width 107 height 19
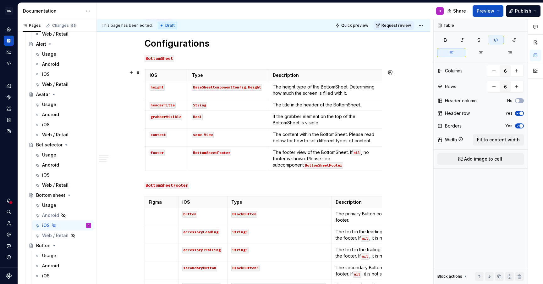
scroll to position [267, 0]
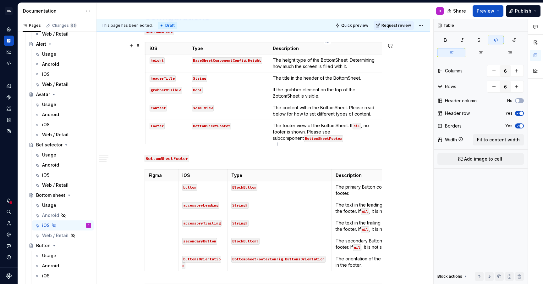
click at [320, 139] on p "The footer view of the BottomSheet. If nil , no footer is shown. Please see sub…" at bounding box center [326, 131] width 107 height 19
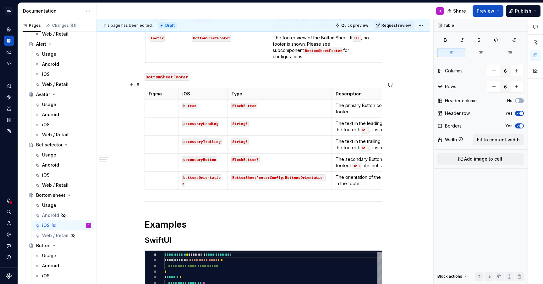
scroll to position [340, 0]
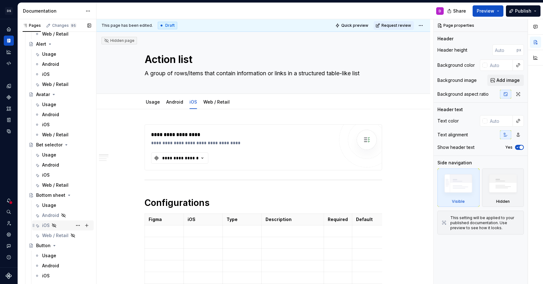
click at [47, 226] on div "iOS" at bounding box center [46, 225] width 8 height 6
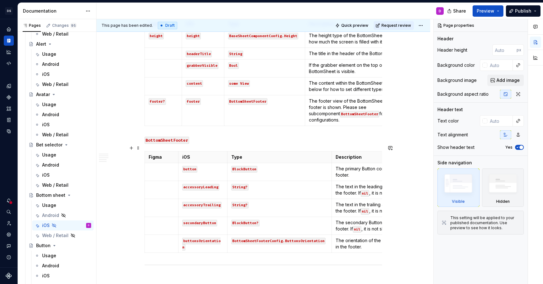
scroll to position [295, 0]
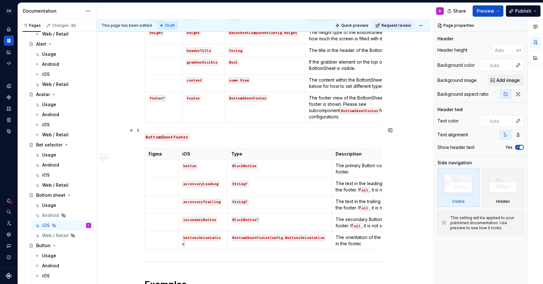
click at [187, 133] on code "BottomSheetFooter" at bounding box center [167, 136] width 45 height 7
type textarea "*"
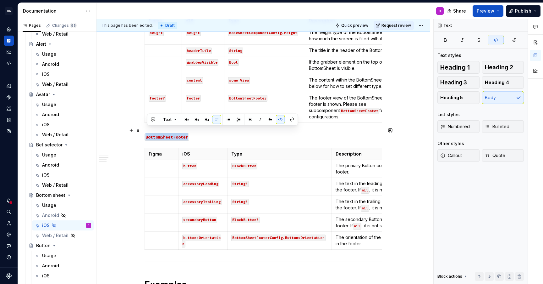
click at [187, 133] on code "BottomSheetFooter" at bounding box center [167, 136] width 45 height 7
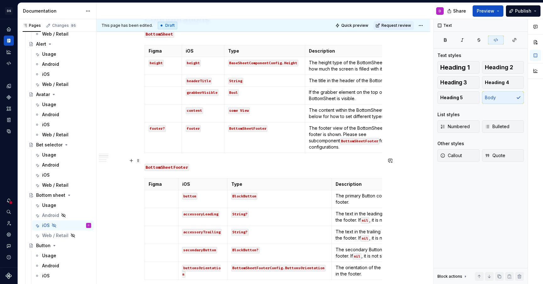
click at [216, 163] on p "BottomSheetFooter" at bounding box center [264, 167] width 238 height 8
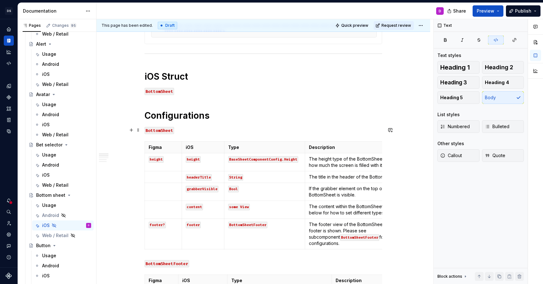
click at [164, 129] on code "BottomSheet" at bounding box center [160, 130] width 30 height 7
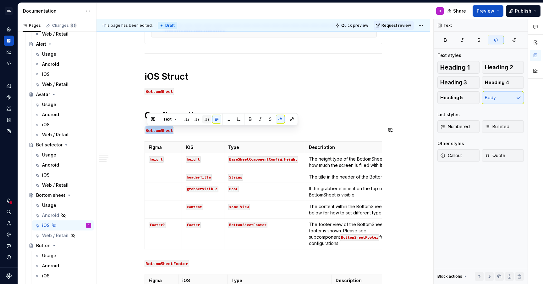
click at [209, 118] on button "button" at bounding box center [207, 119] width 9 height 9
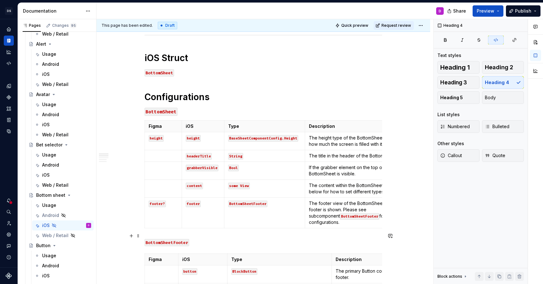
click at [165, 239] on code "BottomSheetFooter" at bounding box center [167, 242] width 45 height 7
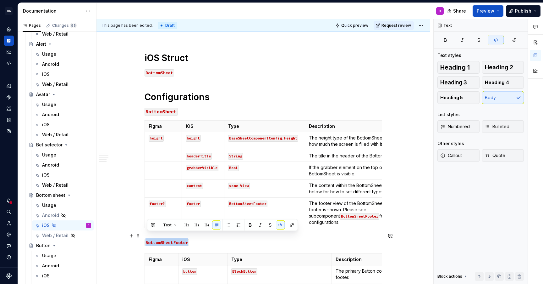
click at [165, 239] on code "BottomSheetFooter" at bounding box center [167, 242] width 45 height 7
click at [210, 229] on div "Text" at bounding box center [222, 225] width 151 height 12
click at [206, 225] on button "button" at bounding box center [207, 224] width 9 height 9
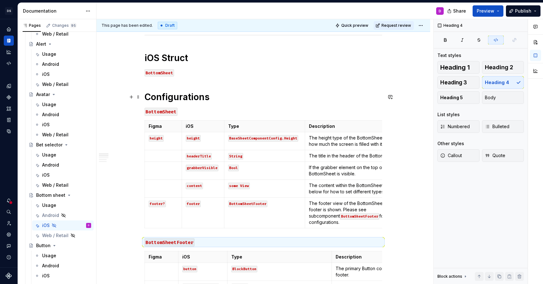
click at [234, 100] on h1 "Configurations" at bounding box center [264, 96] width 238 height 11
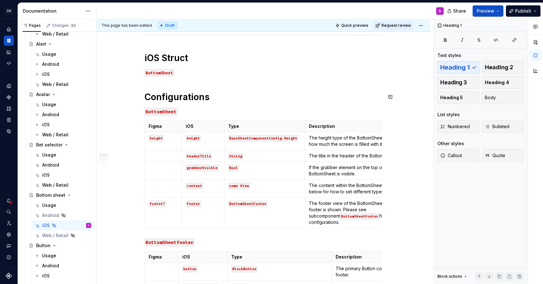
click at [177, 75] on p "BottomSheet" at bounding box center [264, 73] width 238 height 8
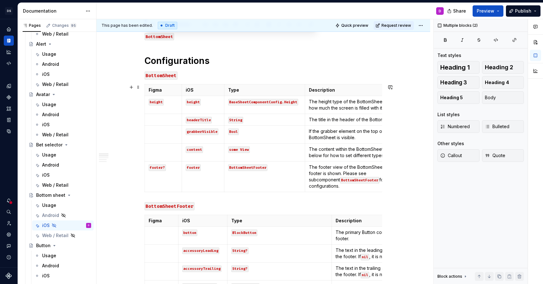
scroll to position [224, 0]
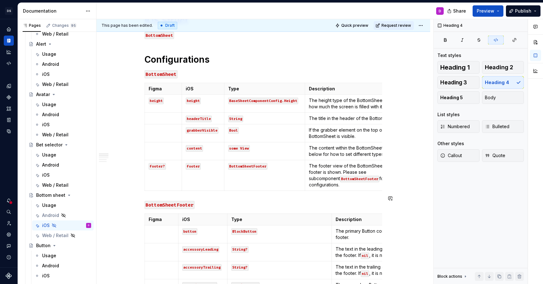
click at [207, 192] on div "**********" at bounding box center [264, 232] width 238 height 665
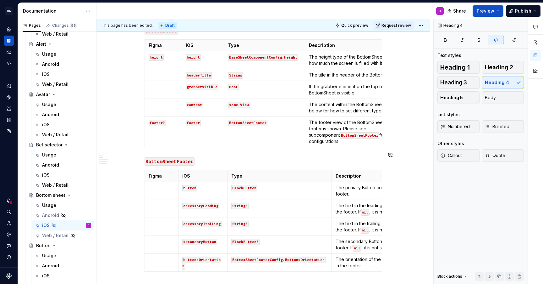
scroll to position [245, 0]
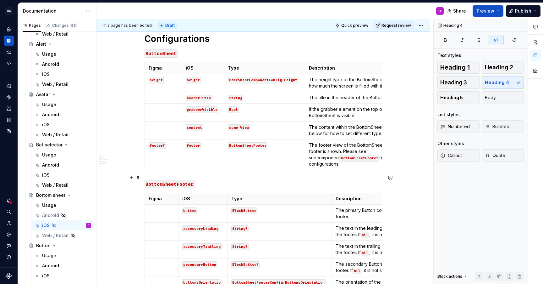
click at [180, 180] on code "BottomSheetFooter" at bounding box center [170, 184] width 50 height 8
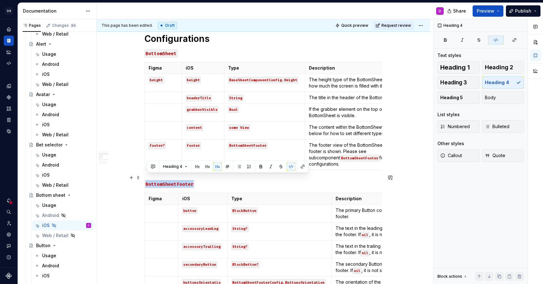
click at [180, 180] on code "BottomSheetFooter" at bounding box center [170, 184] width 50 height 8
click at [289, 166] on button "button" at bounding box center [291, 166] width 9 height 9
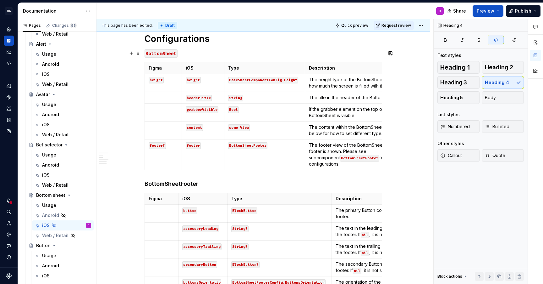
click at [169, 54] on code "BottomSheet" at bounding box center [161, 53] width 33 height 8
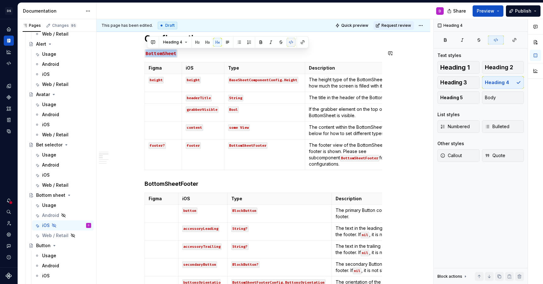
click at [289, 40] on button "button" at bounding box center [291, 42] width 9 height 9
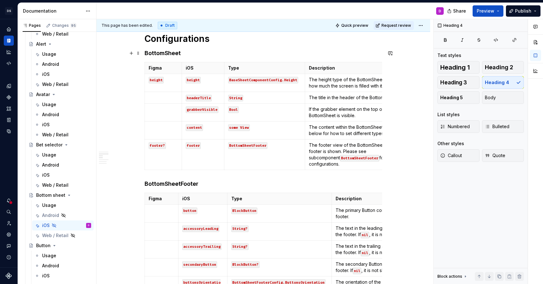
click at [195, 54] on h4 "BottomSheet" at bounding box center [264, 53] width 238 height 8
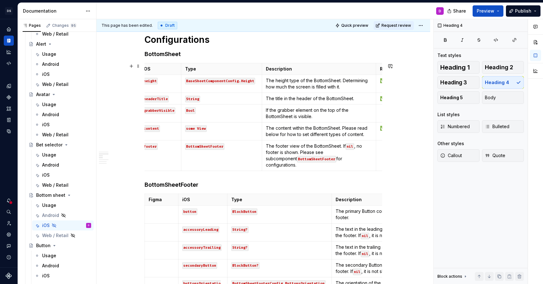
scroll to position [0, 53]
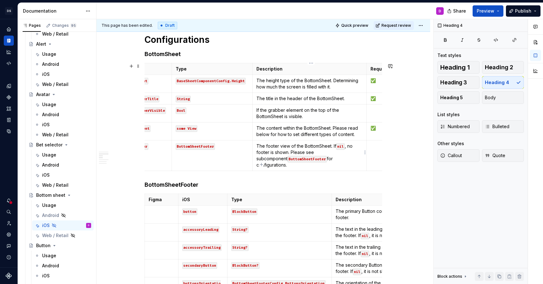
click at [288, 159] on code "BottomSheetFooter" at bounding box center [307, 159] width 39 height 7
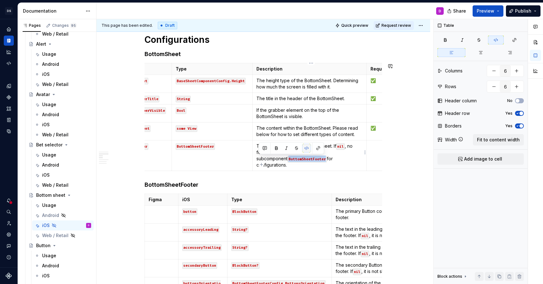
click at [309, 150] on button "button" at bounding box center [307, 148] width 9 height 9
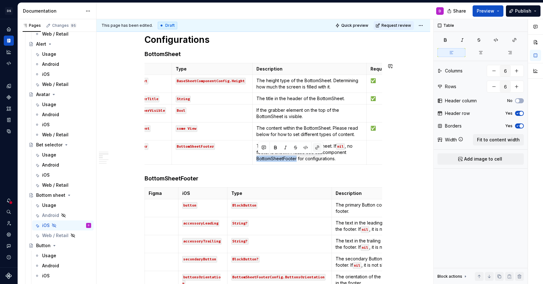
click at [316, 147] on button "button" at bounding box center [317, 147] width 9 height 9
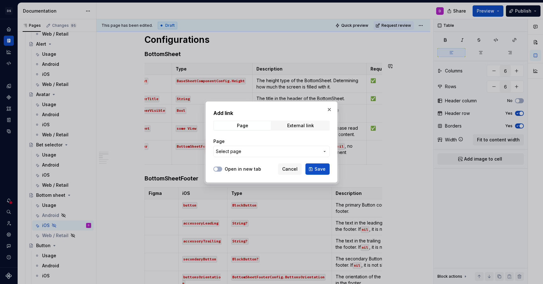
click at [296, 151] on span "Select page" at bounding box center [268, 151] width 104 height 6
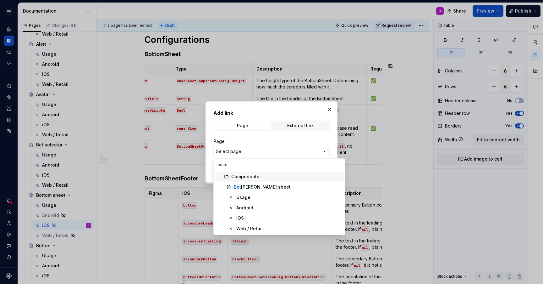
type input "bottom"
click at [257, 219] on div "iOS" at bounding box center [289, 218] width 105 height 6
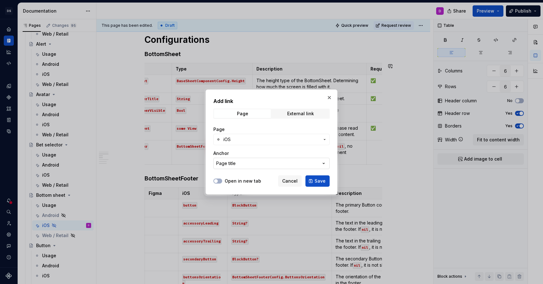
click at [257, 160] on button "Page title" at bounding box center [272, 163] width 116 height 11
type input "bottom"
click at [261, 153] on div "Add link Page External link Page iOS Anchor Page title Open in new tab Cancel S…" at bounding box center [271, 142] width 543 height 284
click at [260, 162] on button "Page title" at bounding box center [272, 163] width 116 height 11
click at [260, 162] on div "Add link Page External link Page iOS Anchor Page title Open in new tab Cancel S…" at bounding box center [271, 142] width 543 height 284
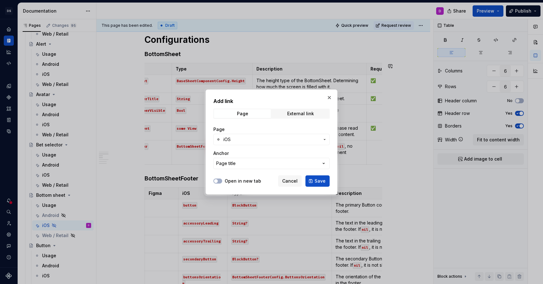
type textarea "*"
click at [251, 141] on span "iOS" at bounding box center [272, 139] width 96 height 6
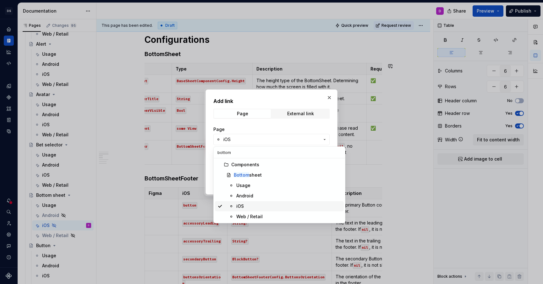
type input "bottom"
click at [248, 203] on span "iOS" at bounding box center [279, 206] width 129 height 10
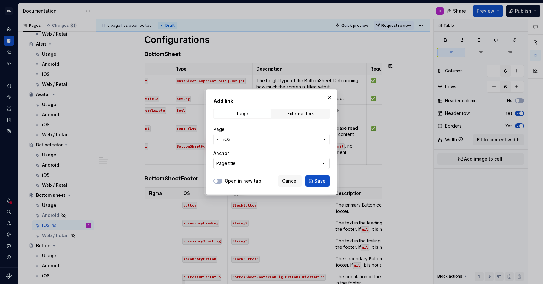
click at [251, 161] on button "Page title" at bounding box center [272, 163] width 116 height 11
click at [248, 177] on input "text" at bounding box center [279, 175] width 131 height 11
click at [215, 162] on div "Add link Page External link Page iOS Anchor Page title Open in new tab Cancel S…" at bounding box center [271, 142] width 543 height 284
click at [287, 182] on span "Cancel" at bounding box center [289, 181] width 15 height 6
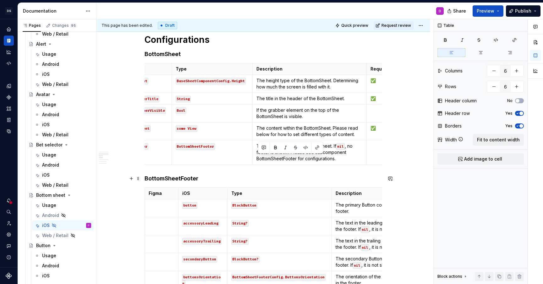
click at [179, 177] on h4 "BottomSheetFooter" at bounding box center [264, 179] width 238 height 8
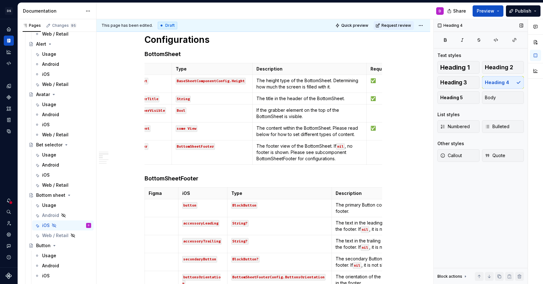
click at [468, 90] on div "Heading 1 Heading 2 Heading 3 Heading 4 Heading 5 Body" at bounding box center [481, 82] width 86 height 43
click at [468, 87] on button "Heading 3" at bounding box center [459, 82] width 42 height 13
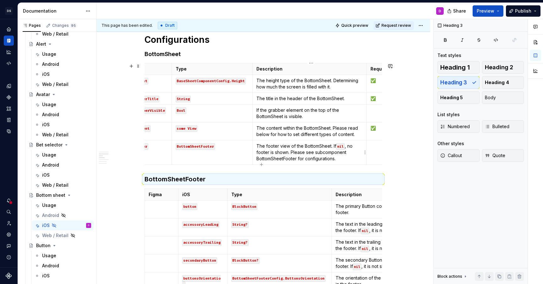
click at [268, 161] on p "The footer view of the BottomSheet. If nil , no footer is shown. Please see sub…" at bounding box center [310, 152] width 107 height 19
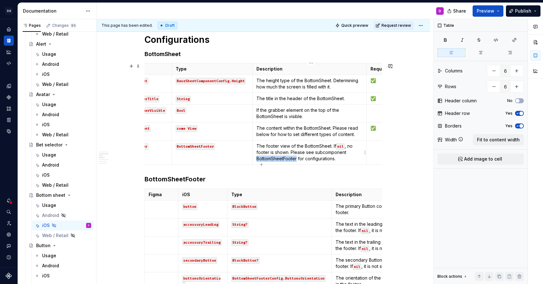
click at [268, 161] on p "The footer view of the BottomSheet. If nil , no footer is shown. Please see sub…" at bounding box center [310, 152] width 107 height 19
click at [316, 147] on button "button" at bounding box center [317, 147] width 9 height 9
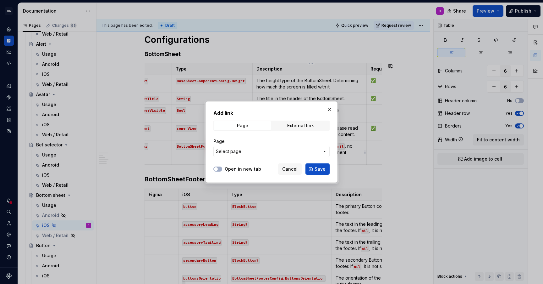
click at [273, 150] on span "Select page" at bounding box center [268, 151] width 104 height 6
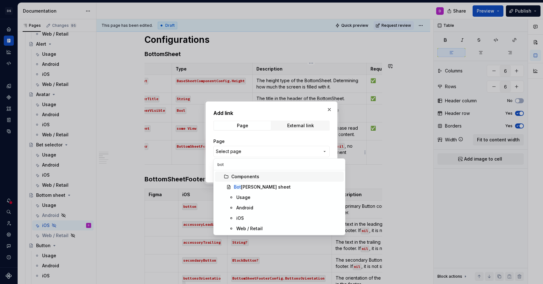
type input "bott"
click at [242, 220] on div "iOS" at bounding box center [241, 218] width 8 height 6
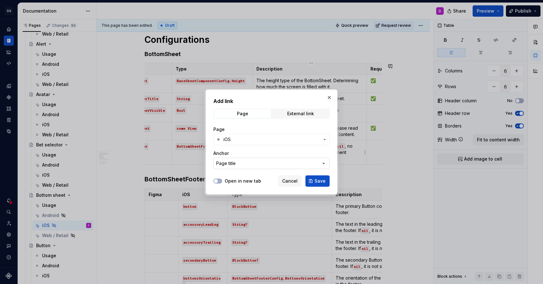
click at [248, 165] on button "Page title" at bounding box center [272, 163] width 116 height 11
click at [244, 173] on input "text" at bounding box center [279, 175] width 131 height 11
type input "botto"
click at [203, 170] on div at bounding box center [271, 142] width 543 height 284
click at [294, 180] on span "Cancel" at bounding box center [289, 181] width 15 height 6
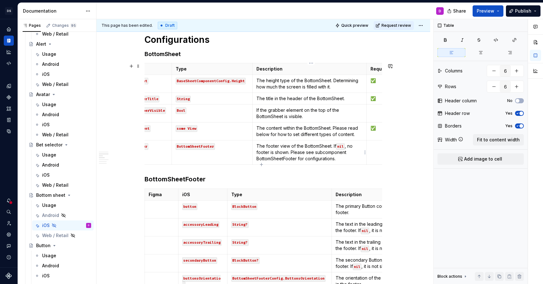
click at [291, 159] on p "The footer view of the BottomSheet. If nil , no footer is shown. Please see sub…" at bounding box center [310, 152] width 107 height 19
click at [319, 159] on p "The footer view of the BottomSheet. If nil , no footer is shown. Please see sub…" at bounding box center [310, 152] width 107 height 19
click at [318, 160] on p "The footer view of the BottomSheet. If nil , no footer is shown. Please see sub…" at bounding box center [310, 152] width 107 height 19
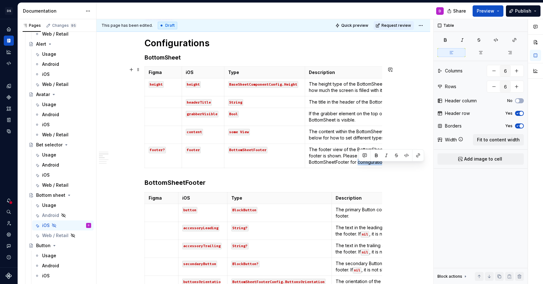
scroll to position [235, 0]
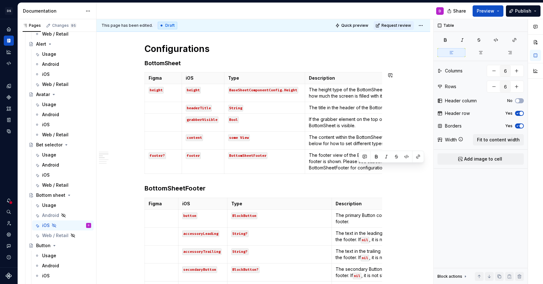
click at [172, 183] on div "**********" at bounding box center [264, 219] width 238 height 660
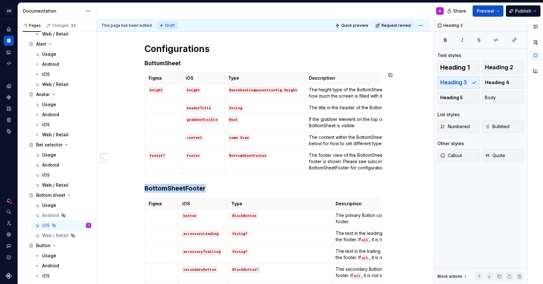
click at [172, 183] on div "**********" at bounding box center [264, 219] width 238 height 660
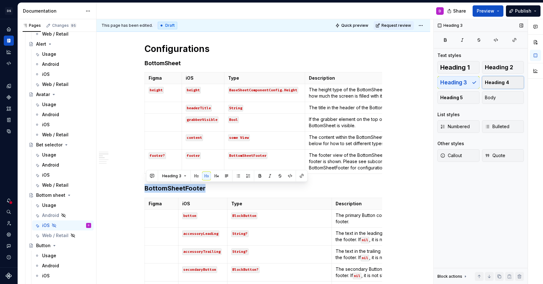
click at [496, 83] on span "Heading 4" at bounding box center [497, 82] width 24 height 6
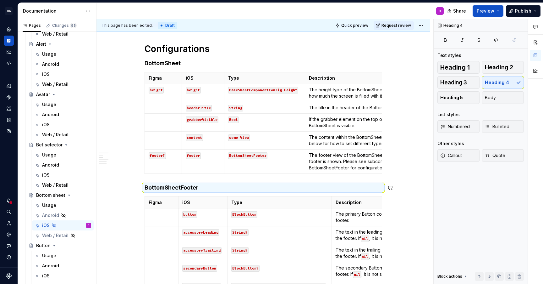
click at [219, 180] on div "**********" at bounding box center [264, 218] width 238 height 659
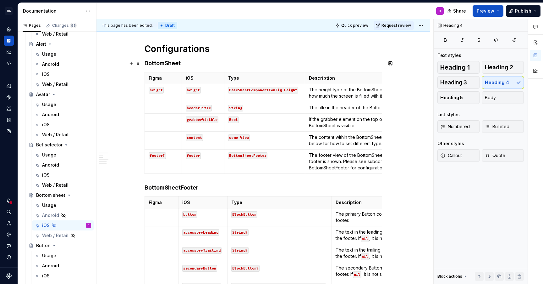
click at [168, 61] on h4 "BottomSheet" at bounding box center [264, 63] width 238 height 8
click at [184, 182] on div "**********" at bounding box center [264, 218] width 238 height 659
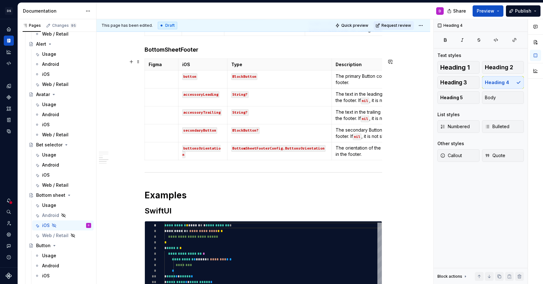
scroll to position [389, 0]
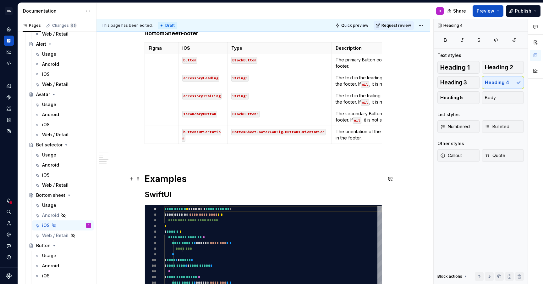
click at [142, 179] on div "**********" at bounding box center [264, 103] width 334 height 766
click at [160, 178] on h1 "Examples" at bounding box center [264, 178] width 238 height 11
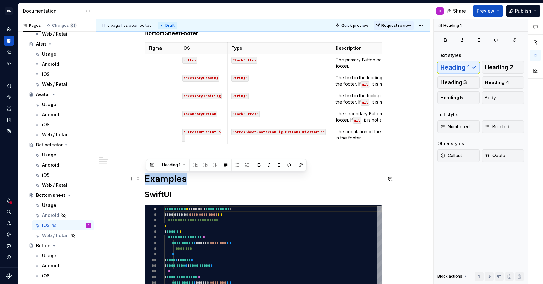
copy h1 "Examples"
click at [148, 177] on h1 "Examples" at bounding box center [264, 178] width 238 height 11
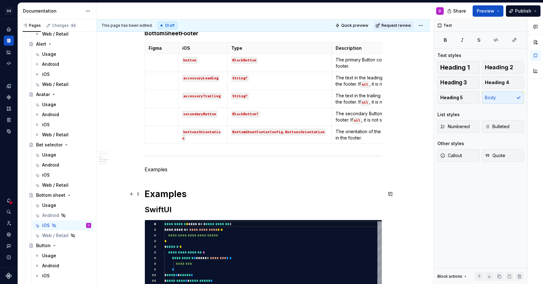
click at [155, 191] on h1 "Examples" at bounding box center [264, 193] width 238 height 11
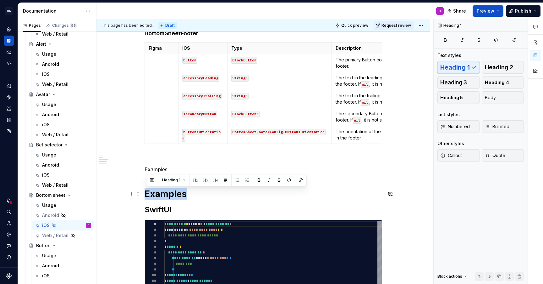
click at [155, 191] on h1 "Examples" at bounding box center [264, 193] width 238 height 11
copy h1 "Examples"
click at [155, 170] on p "Examples" at bounding box center [264, 169] width 238 height 8
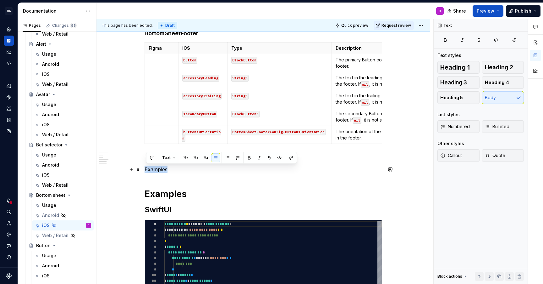
click at [155, 170] on p "Examples" at bounding box center [264, 169] width 238 height 8
click at [465, 81] on span "Heading 3" at bounding box center [454, 82] width 27 height 6
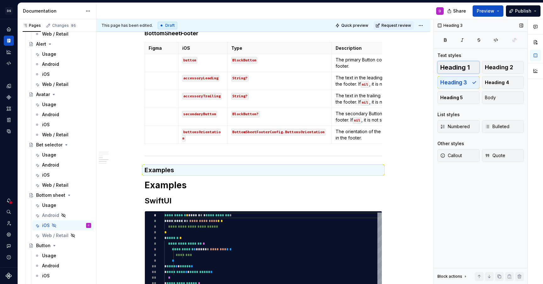
click at [465, 66] on span "Heading 1" at bounding box center [456, 67] width 30 height 6
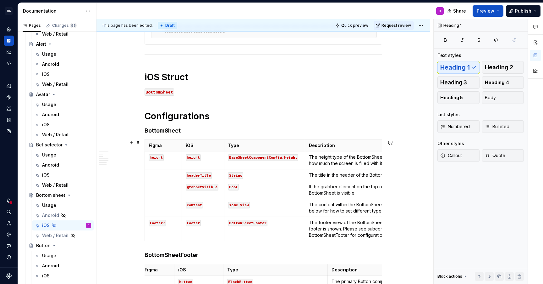
scroll to position [165, 0]
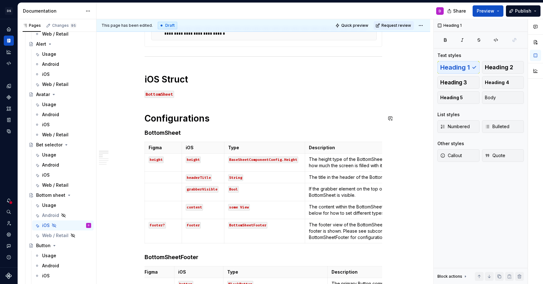
click at [191, 117] on h1 "Configurations" at bounding box center [264, 118] width 238 height 11
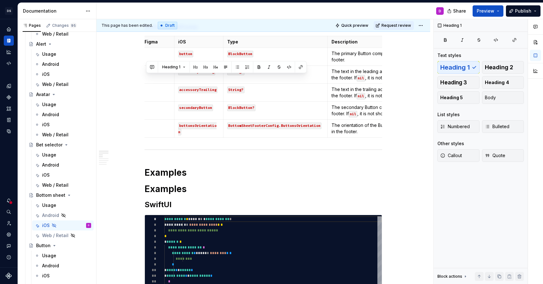
scroll to position [458, 0]
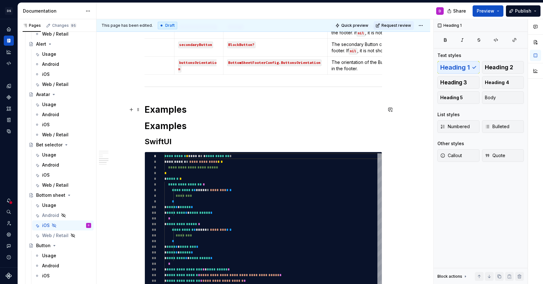
click at [166, 108] on h1 "Examples" at bounding box center [264, 109] width 238 height 11
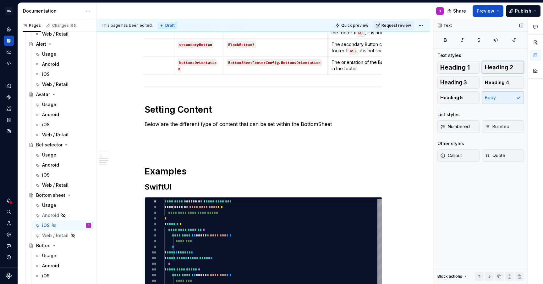
click at [503, 67] on span "Heading 2" at bounding box center [499, 67] width 28 height 6
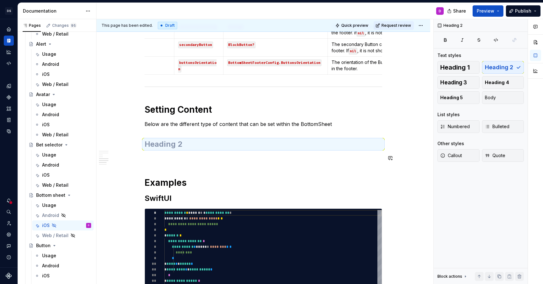
click at [184, 146] on h2 at bounding box center [264, 144] width 238 height 10
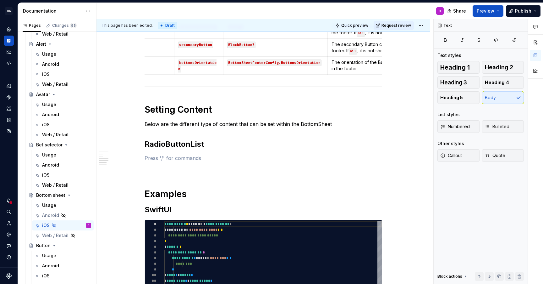
click at [190, 144] on h2 "RadioButtonList" at bounding box center [264, 144] width 238 height 10
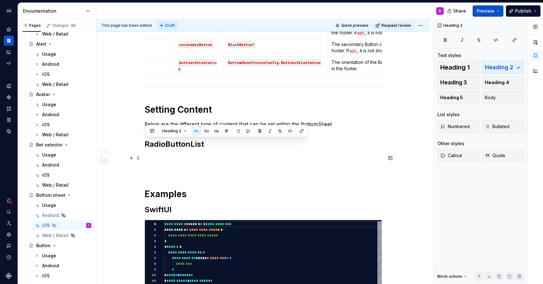
click at [177, 158] on p at bounding box center [264, 158] width 238 height 8
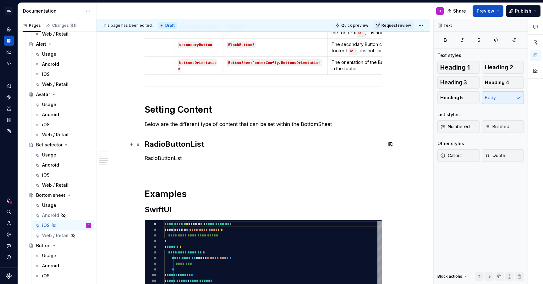
click at [174, 144] on h2 "RadioButtonList" at bounding box center [264, 144] width 238 height 10
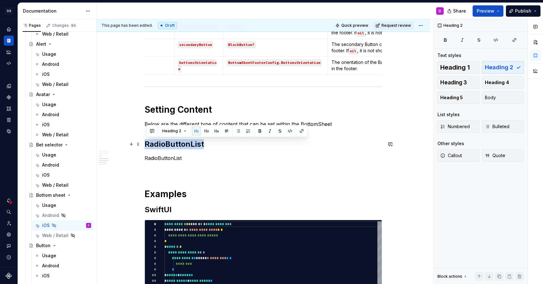
click at [174, 144] on h2 "RadioButtonList" at bounding box center [264, 144] width 238 height 10
copy h2 "RadioButtonList"
click at [168, 158] on p "RadioButtonList" at bounding box center [264, 158] width 238 height 8
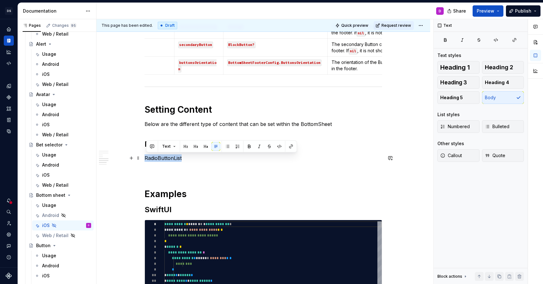
click at [168, 158] on p "RadioButtonList" at bounding box center [264, 158] width 238 height 8
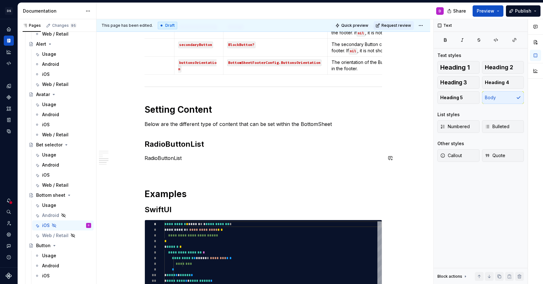
click at [174, 142] on h2 "RadioButtonList" at bounding box center [264, 144] width 238 height 10
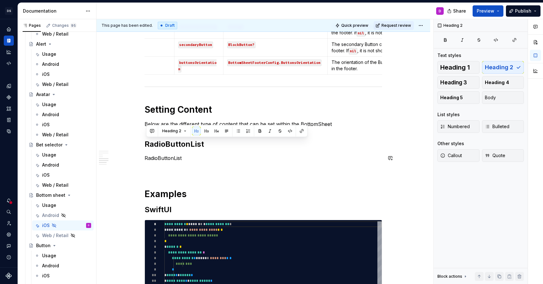
click at [169, 162] on div "**********" at bounding box center [264, 37] width 238 height 743
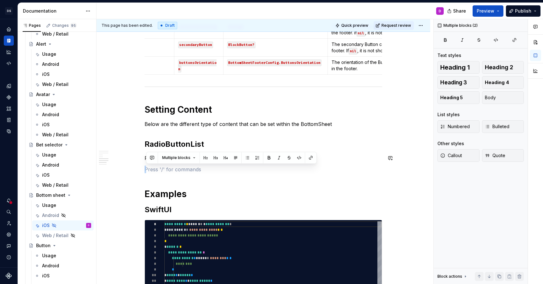
click at [169, 162] on div "**********" at bounding box center [264, 37] width 238 height 743
click at [502, 72] on button "Heading 2" at bounding box center [503, 67] width 42 height 13
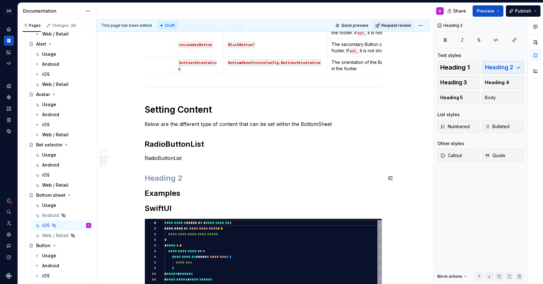
click at [174, 167] on div "**********" at bounding box center [264, 37] width 238 height 742
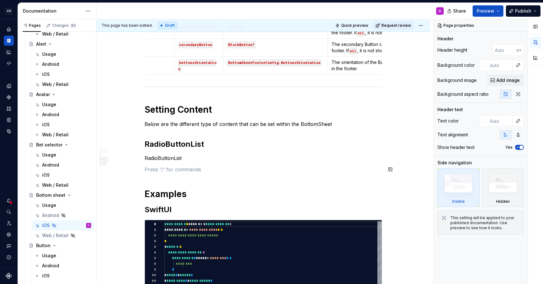
click at [175, 158] on p "RadioButtonList" at bounding box center [264, 158] width 238 height 8
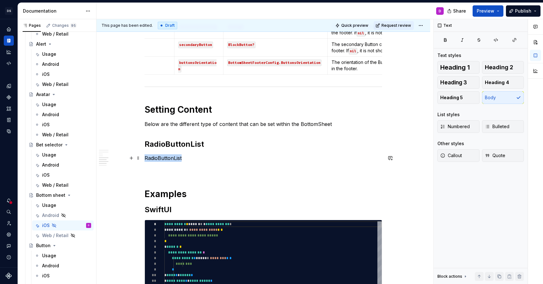
click at [175, 158] on p "RadioButtonList" at bounding box center [264, 158] width 238 height 8
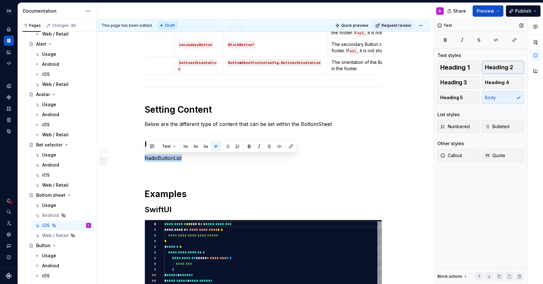
click at [503, 64] on span "Heading 2" at bounding box center [499, 67] width 28 height 6
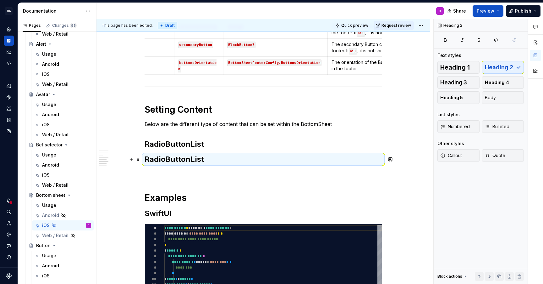
click at [202, 159] on h2 "RadioButtonList" at bounding box center [264, 159] width 238 height 10
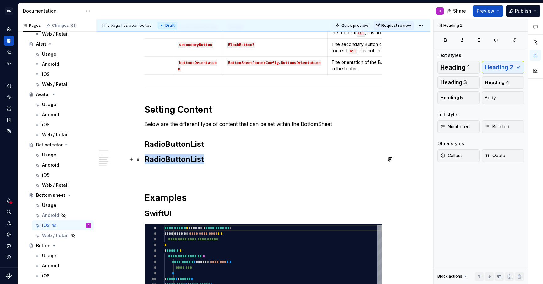
click at [202, 159] on h2 "RadioButtonList" at bounding box center [264, 159] width 238 height 10
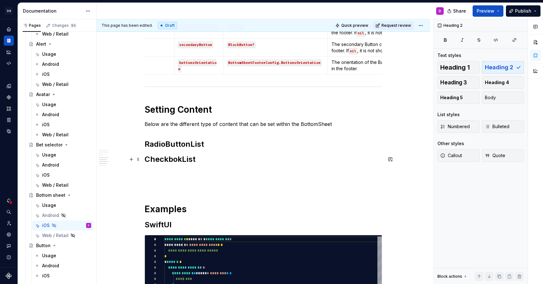
click at [174, 155] on h2 "CheckbokList" at bounding box center [264, 159] width 238 height 10
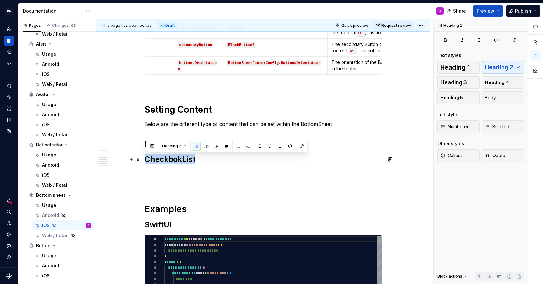
copy h2 "CheckbokList"
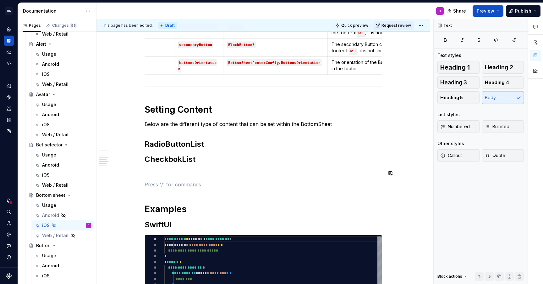
click at [157, 178] on div "**********" at bounding box center [264, 45] width 238 height 758
click at [161, 177] on div "**********" at bounding box center [264, 45] width 238 height 758
click at [162, 156] on h2 "CheckbokList" at bounding box center [264, 159] width 238 height 10
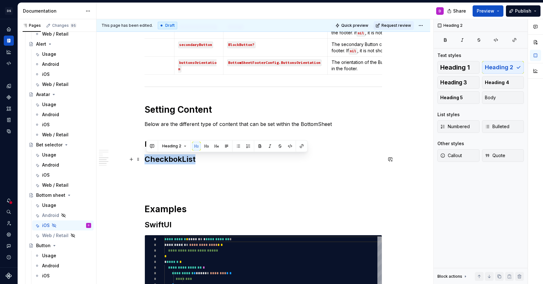
copy h2 "CheckbokList"
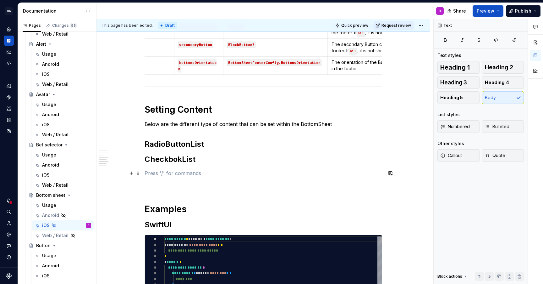
click at [158, 171] on p at bounding box center [264, 173] width 238 height 8
click at [160, 170] on p "CheckbokList" at bounding box center [264, 173] width 238 height 8
click at [156, 169] on p "MenuList" at bounding box center [264, 173] width 238 height 8
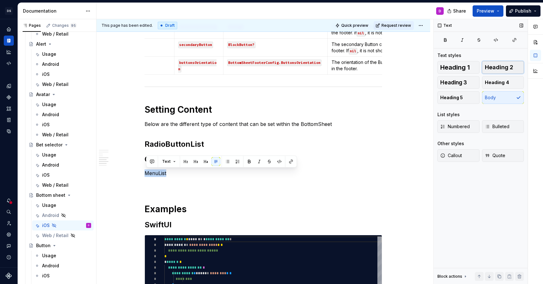
click at [502, 71] on button "Heading 2" at bounding box center [503, 67] width 42 height 13
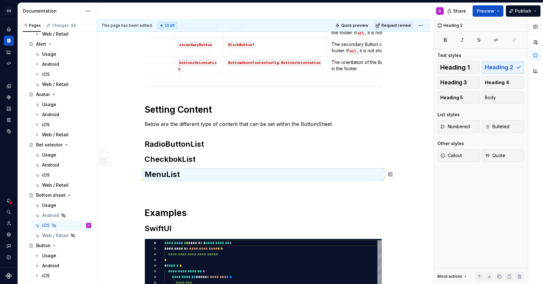
click at [178, 181] on div "**********" at bounding box center [264, 47] width 238 height 762
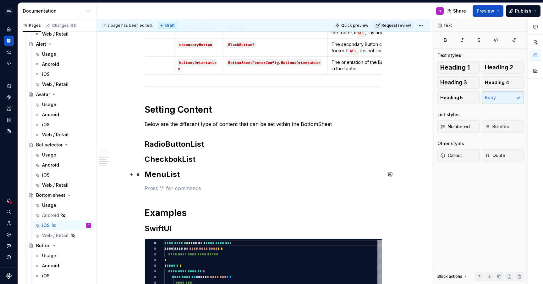
click at [181, 175] on h2 "MenuList" at bounding box center [264, 174] width 238 height 10
click at [153, 174] on h2 "MenuList" at bounding box center [264, 174] width 238 height 10
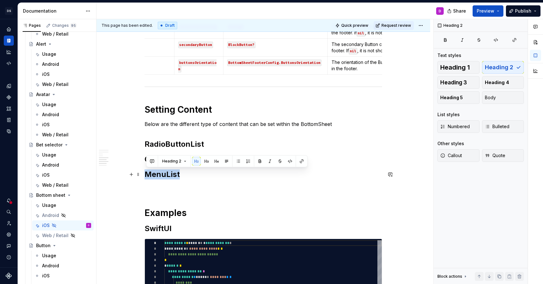
click at [153, 174] on h2 "MenuList" at bounding box center [264, 174] width 238 height 10
copy h2 "MenuList"
click at [179, 177] on h2 "MenuList" at bounding box center [264, 174] width 238 height 10
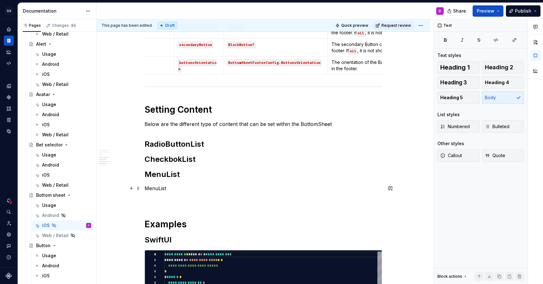
click at [163, 189] on p "MenuList" at bounding box center [264, 188] width 238 height 8
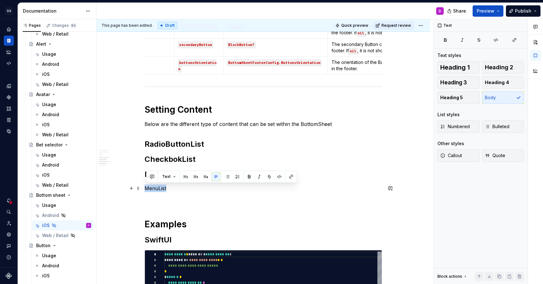
click at [163, 189] on p "MenuList" at bounding box center [264, 188] width 238 height 8
click at [494, 70] on span "Heading 2" at bounding box center [499, 67] width 28 height 6
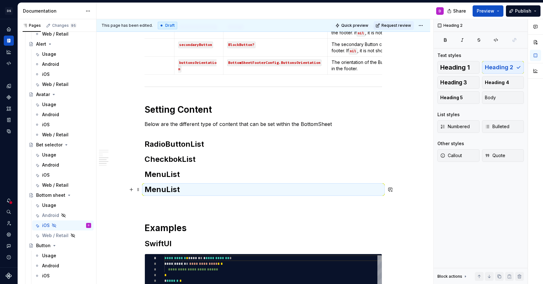
click at [157, 191] on h2 "MenuList" at bounding box center [264, 189] width 238 height 10
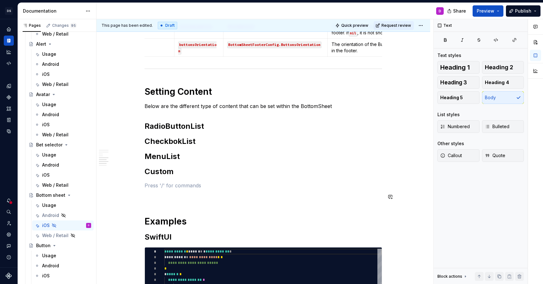
scroll to position [477, 0]
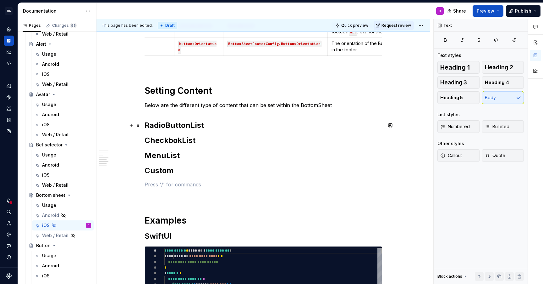
click at [225, 124] on h2 "RadioButtonList" at bounding box center [264, 125] width 238 height 10
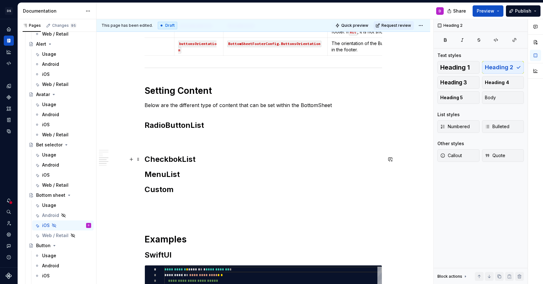
click at [204, 154] on h2 "CheckbokList" at bounding box center [264, 159] width 238 height 10
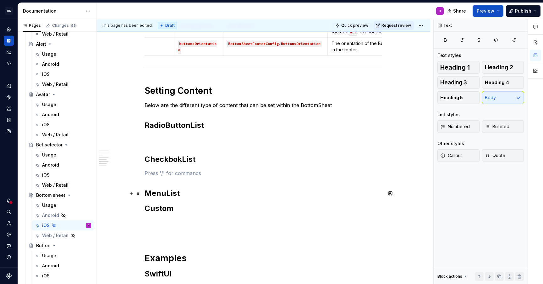
click at [193, 192] on h2 "MenuList" at bounding box center [264, 193] width 238 height 10
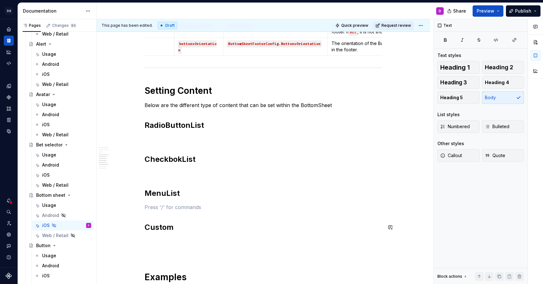
click at [184, 241] on p at bounding box center [264, 241] width 238 height 8
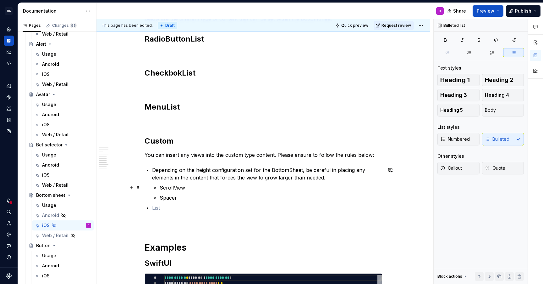
scroll to position [564, 0]
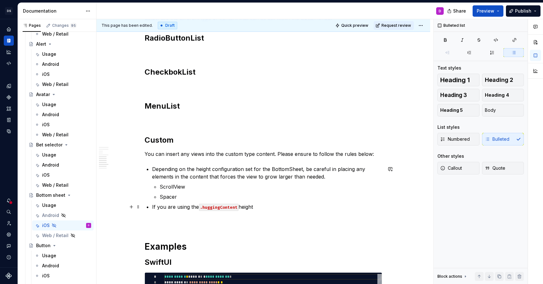
click at [193, 207] on p "If you are using the .huggingContent height" at bounding box center [267, 207] width 230 height 8
click at [233, 208] on p "If you are using .huggingContent height" at bounding box center [267, 207] width 230 height 8
click at [275, 206] on p "If you are using .huggingContent for the height" at bounding box center [267, 207] width 230 height 8
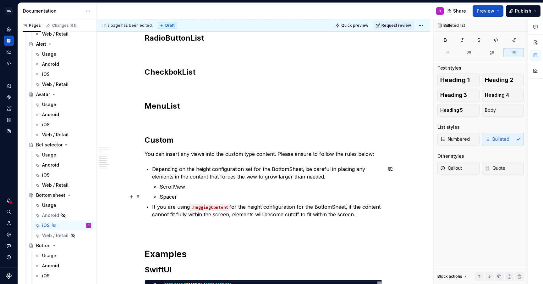
click at [184, 194] on p "Spacer" at bounding box center [271, 197] width 223 height 8
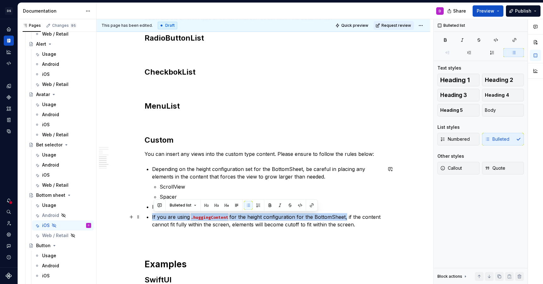
drag, startPoint x: 346, startPoint y: 216, endPoint x: 152, endPoint y: 217, distance: 194.0
click at [152, 216] on div "**********" at bounding box center [264, 19] width 238 height 919
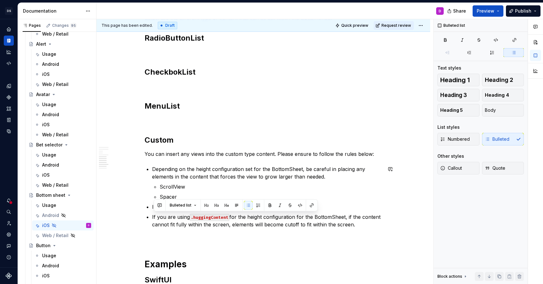
click at [152, 210] on div "**********" at bounding box center [264, 19] width 238 height 919
click at [155, 207] on p "If" at bounding box center [267, 207] width 230 height 8
click at [211, 206] on code ".huggingContent" at bounding box center [210, 206] width 40 height 7
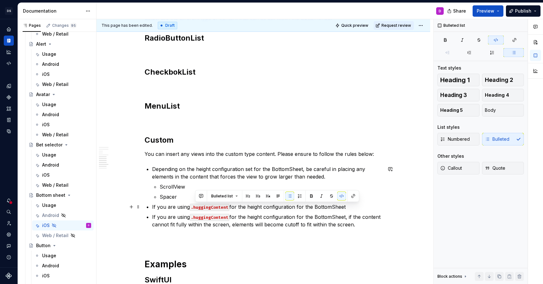
click at [190, 207] on p "If you are using .huggingContent for the height configuration for the BottomShe…" at bounding box center [267, 207] width 230 height 8
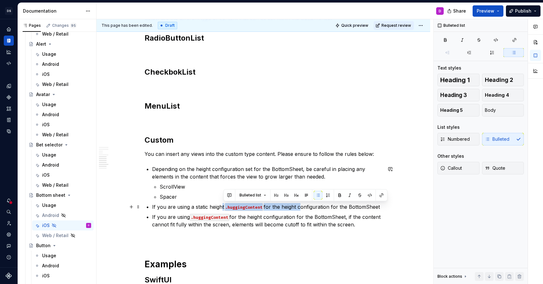
drag, startPoint x: 295, startPoint y: 207, endPoint x: 223, endPoint y: 205, distance: 71.7
click at [223, 206] on p "If you are using a static height .huggingContent for the height configuration f…" at bounding box center [267, 207] width 230 height 8
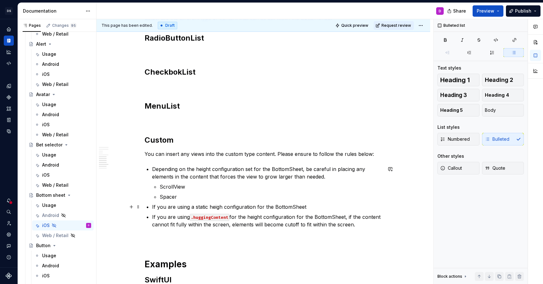
click at [258, 207] on p "If you are using a static heigh configuration for the BottomSheet" at bounding box center [267, 207] width 230 height 8
click at [351, 207] on p "If you are using a static heigh configuration (ex. .eightyPercent for the Botto…" at bounding box center [267, 207] width 230 height 8
click at [305, 209] on p "If you are using a static heigh configuration (ex. .eightyPercent for the Botto…" at bounding box center [267, 207] width 230 height 8
click at [364, 203] on p "If you are using a static heigh configuration (ex. .eightyPercent ) for the Bot…" at bounding box center [267, 207] width 230 height 8
click at [222, 208] on p "If you are using a static heigh configuration (ex. .eightyPercent ) for the Bot…" at bounding box center [267, 207] width 230 height 8
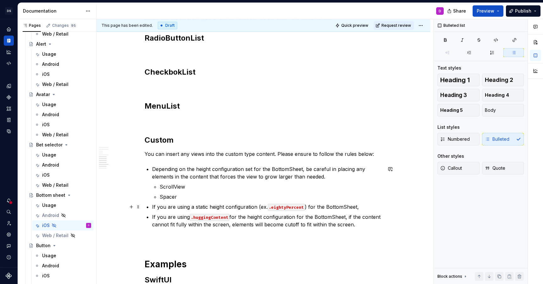
click at [364, 205] on p "If you are using a static height configuration (ex. .eightyPercent ) for the Bo…" at bounding box center [267, 207] width 230 height 8
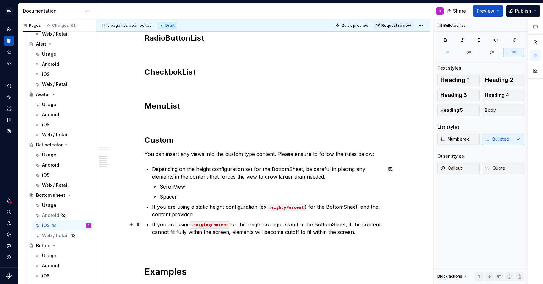
click at [154, 233] on p "If you are using .huggingContent for the height configuration for the BottomShe…" at bounding box center [267, 227] width 230 height 15
click at [201, 215] on p "If you are using a static height configuration (ex. .eightyPercent ) for the Bo…" at bounding box center [267, 210] width 230 height 15
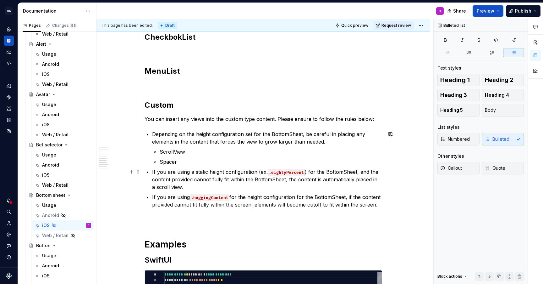
scroll to position [600, 0]
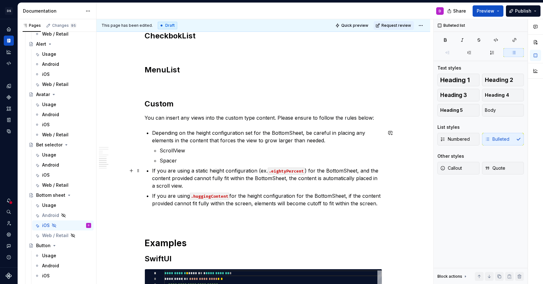
click at [360, 172] on p "If you are using a static height configuration (ex. .eightyPercent ) for the Bo…" at bounding box center [267, 178] width 230 height 23
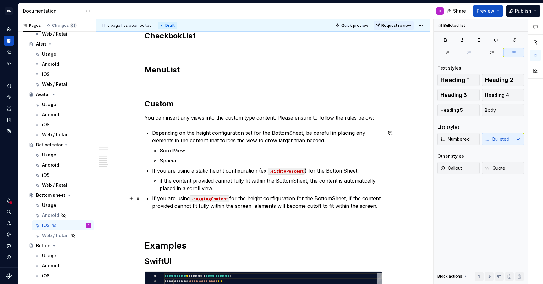
click at [351, 199] on p "If you are using .huggingContent for the height configuration for the BottomShe…" at bounding box center [267, 201] width 230 height 15
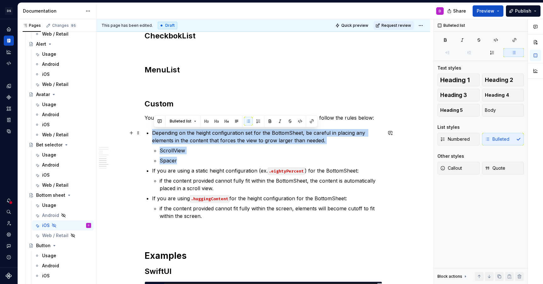
drag, startPoint x: 182, startPoint y: 162, endPoint x: 153, endPoint y: 135, distance: 39.8
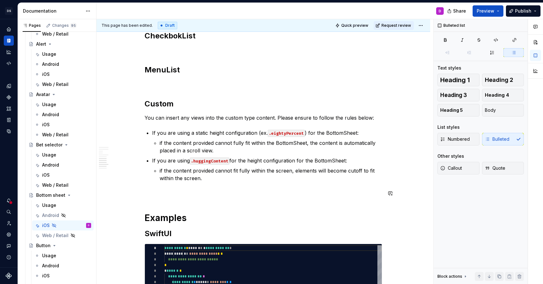
click at [208, 181] on p "if the content provided cannot fit fully within the screen, elements will becom…" at bounding box center [271, 174] width 223 height 15
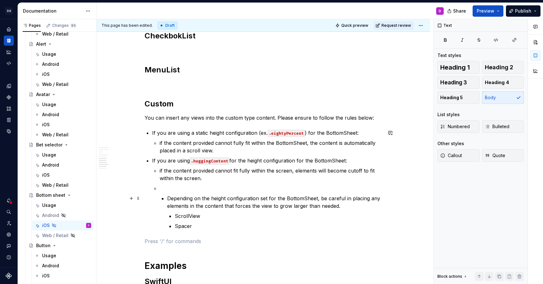
click at [168, 198] on li "Depending on the height configuration set for the BottomSheet, be careful in pl…" at bounding box center [271, 206] width 223 height 45
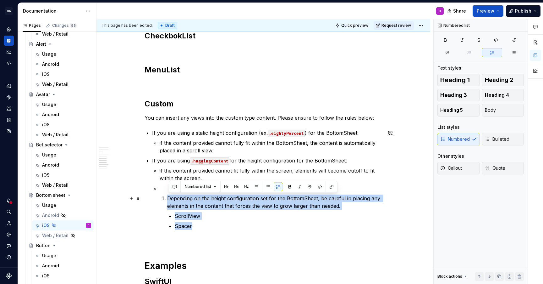
drag, startPoint x: 205, startPoint y: 225, endPoint x: 168, endPoint y: 197, distance: 46.3
click at [168, 197] on li "Depending on the height configuration set for the BottomSheet, be careful in pl…" at bounding box center [274, 211] width 215 height 35
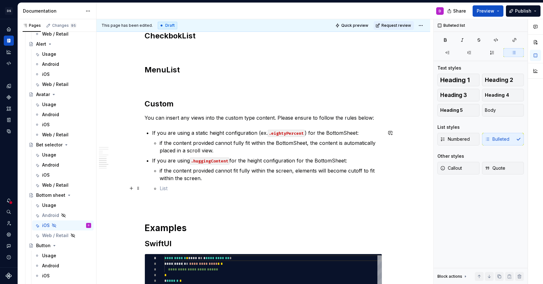
click at [165, 187] on p at bounding box center [271, 188] width 223 height 8
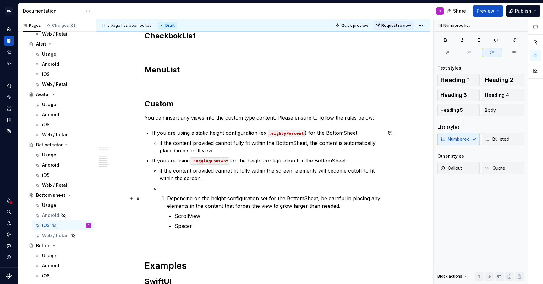
click at [168, 197] on li "Depending on the height configuration set for the BottomSheet, be careful in pl…" at bounding box center [274, 211] width 215 height 35
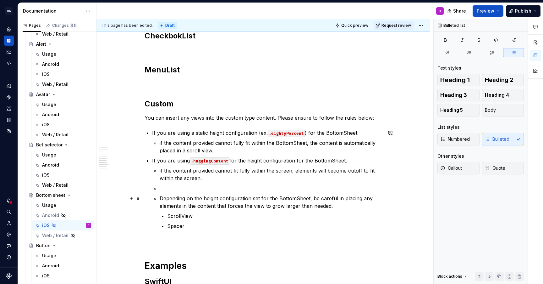
click at [170, 193] on ul "if the content provided cannot fit fully within the screen, elements will becom…" at bounding box center [271, 198] width 223 height 63
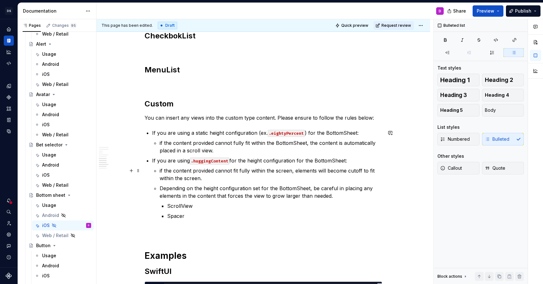
click at [161, 170] on p "if the content provided cannot fit fully within the screen, elements will becom…" at bounding box center [271, 174] width 223 height 15
click at [162, 145] on p "if the content provided cannot fully fit within the BottomSheet, the content is…" at bounding box center [271, 146] width 223 height 15
click at [198, 202] on li "Depending on the height configuration set for the BottomSheet, be careful in pl…" at bounding box center [271, 201] width 223 height 35
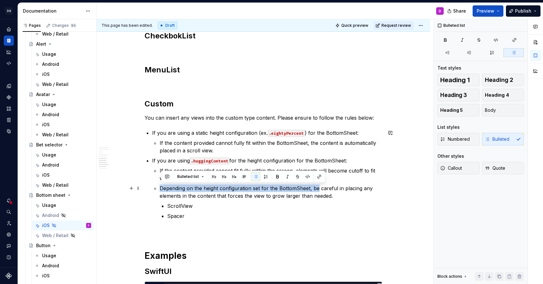
drag, startPoint x: 319, startPoint y: 188, endPoint x: 160, endPoint y: 187, distance: 158.8
click at [160, 187] on li "If you are using .huggingContent for the height configuration for the BottomShe…" at bounding box center [267, 188] width 230 height 63
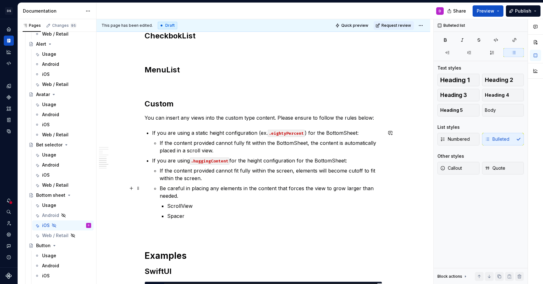
click at [214, 197] on p "Be careful in placing any elements in the content that forces the view to grow …" at bounding box center [271, 191] width 223 height 15
click at [222, 213] on p "Spacer" at bounding box center [274, 216] width 215 height 8
click at [243, 203] on p "ScrollView" at bounding box center [274, 206] width 215 height 8
click at [221, 187] on p "Be careful in placing any elements in the content that forces the view to grow …" at bounding box center [271, 191] width 223 height 15
click at [224, 205] on p "ScrollView" at bounding box center [274, 206] width 215 height 8
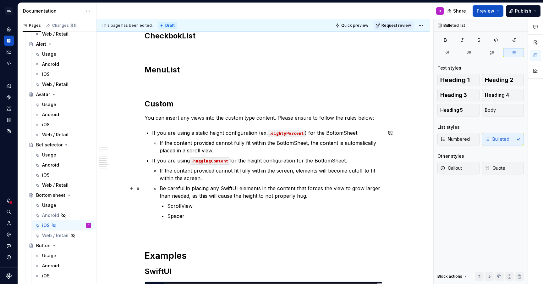
click at [323, 196] on p "Be careful in placing any SwiftUI elements in the content that forces the view …" at bounding box center [271, 191] width 223 height 15
click at [240, 137] on li "If you are using a static height configuration (ex. .eightyPercent ) for the Bo…" at bounding box center [267, 141] width 230 height 25
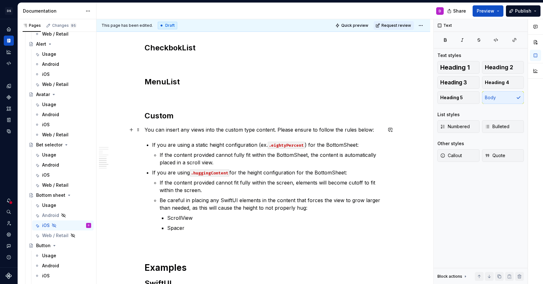
click at [324, 127] on p "You can insert any views into the custom type content. Please ensure to follow …" at bounding box center [264, 130] width 238 height 8
click at [245, 152] on p "If the content provided cannot fully fit within the BottomSheet, the content is…" at bounding box center [271, 158] width 223 height 15
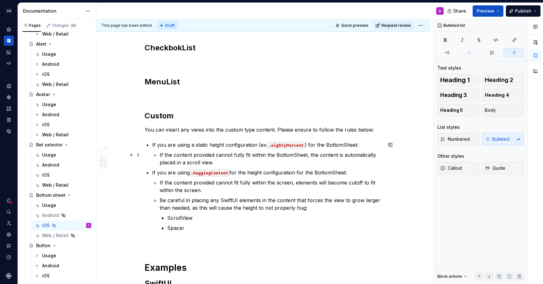
click at [244, 158] on p "If the content provided cannot fully fit within the BottomSheet, the content is…" at bounding box center [271, 158] width 223 height 15
click at [242, 161] on p "If the content provided cannot fully fit within the BottomSheet, the content is…" at bounding box center [271, 158] width 223 height 15
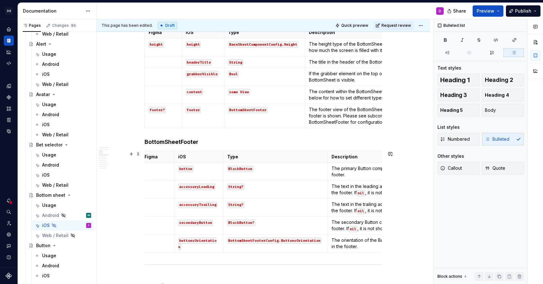
scroll to position [237, 0]
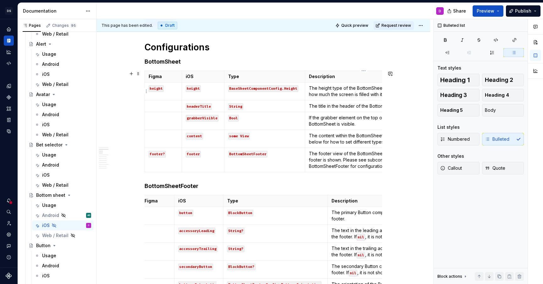
click at [312, 88] on p "The height type of the BottomSheet. Determining how much the screen is filled w…" at bounding box center [362, 91] width 107 height 13
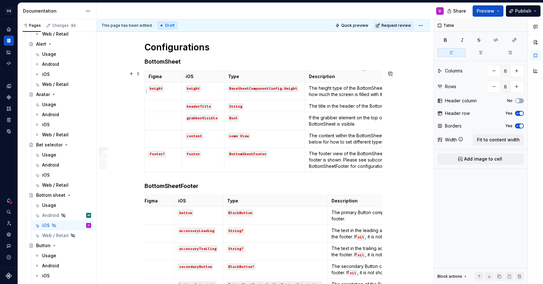
scroll to position [0, 98]
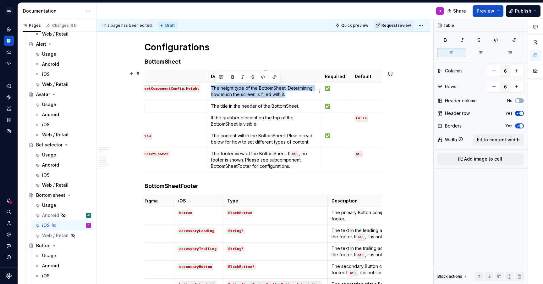
drag, startPoint x: 289, startPoint y: 97, endPoint x: 214, endPoint y: 87, distance: 76.5
click at [214, 87] on p "The height type of the BottomSheet. Determining how much the screen is filled w…" at bounding box center [264, 91] width 107 height 13
click at [273, 109] on p "The title in the header of the BottomSheet." at bounding box center [264, 106] width 107 height 6
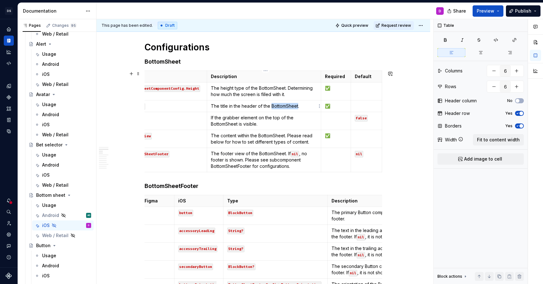
click at [273, 109] on p "The title in the header of the BottomSheet." at bounding box center [264, 106] width 107 height 6
click at [248, 136] on p "The content within the BottomSheet. Please read below for how to set different …" at bounding box center [264, 138] width 107 height 13
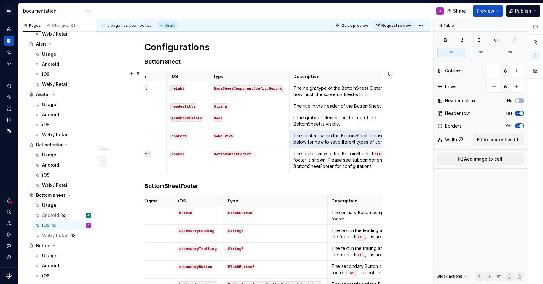
scroll to position [0, 0]
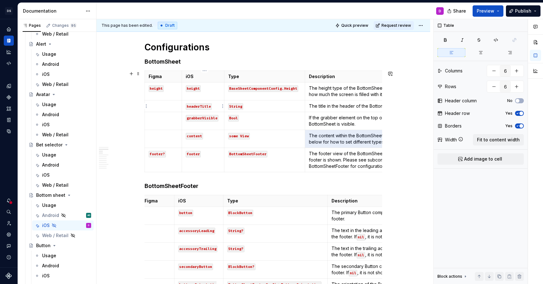
type textarea "*"
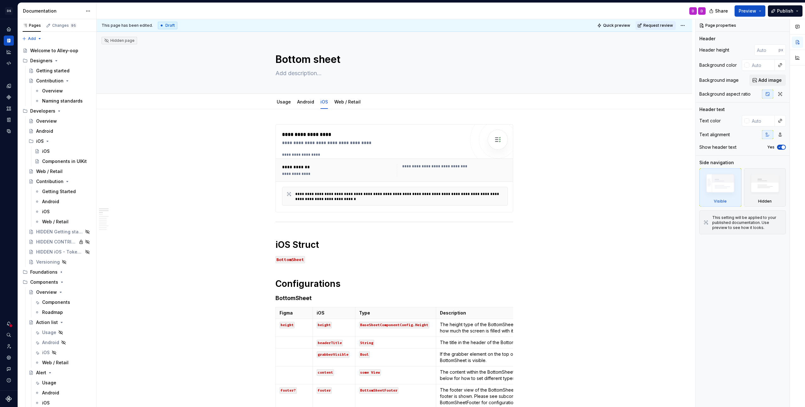
type textarea "*"
